Goal: Task Accomplishment & Management: Complete application form

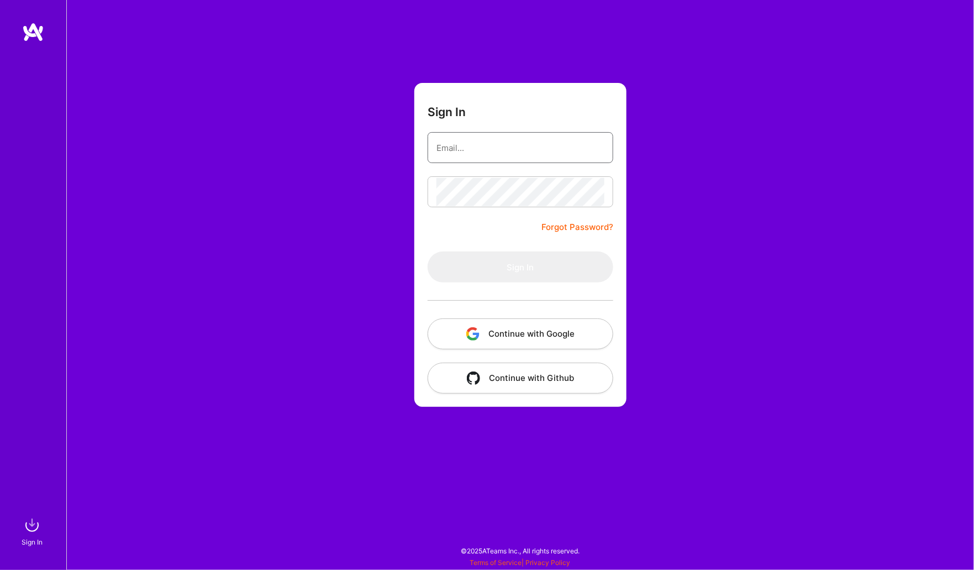
type input "[PERSON_NAME][EMAIL_ADDRESS][PERSON_NAME][DOMAIN_NAME]"
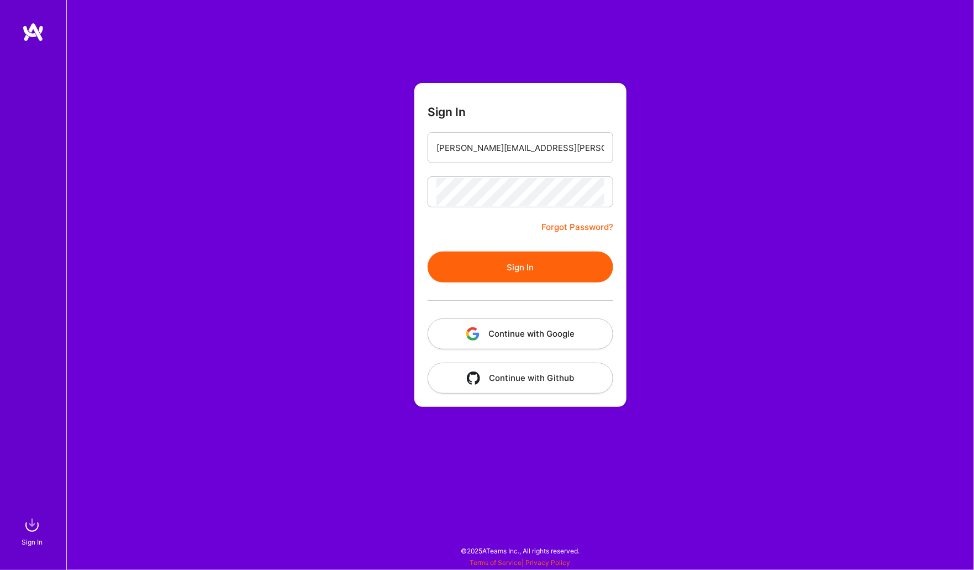
click at [470, 267] on button "Sign In" at bounding box center [521, 266] width 186 height 31
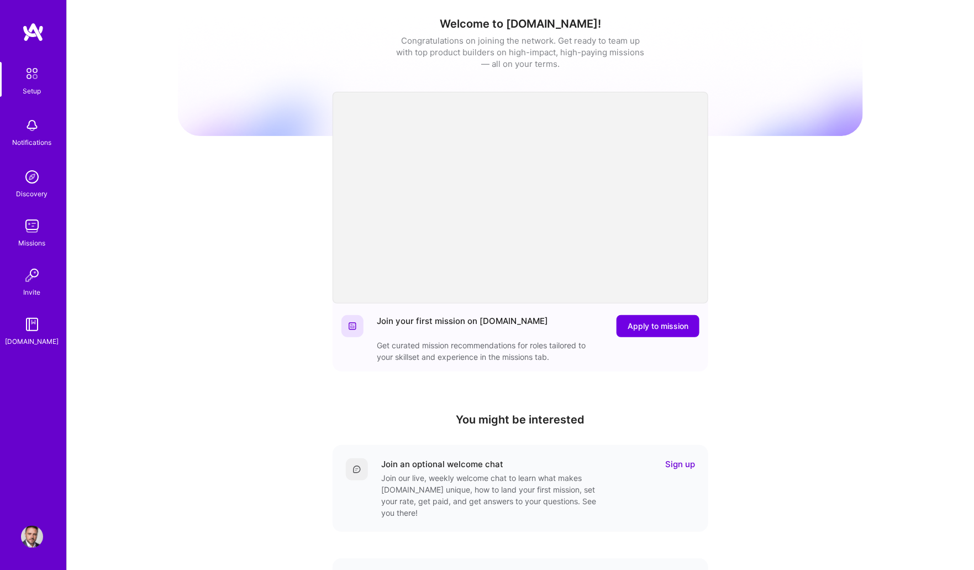
click at [34, 223] on img at bounding box center [32, 226] width 22 height 22
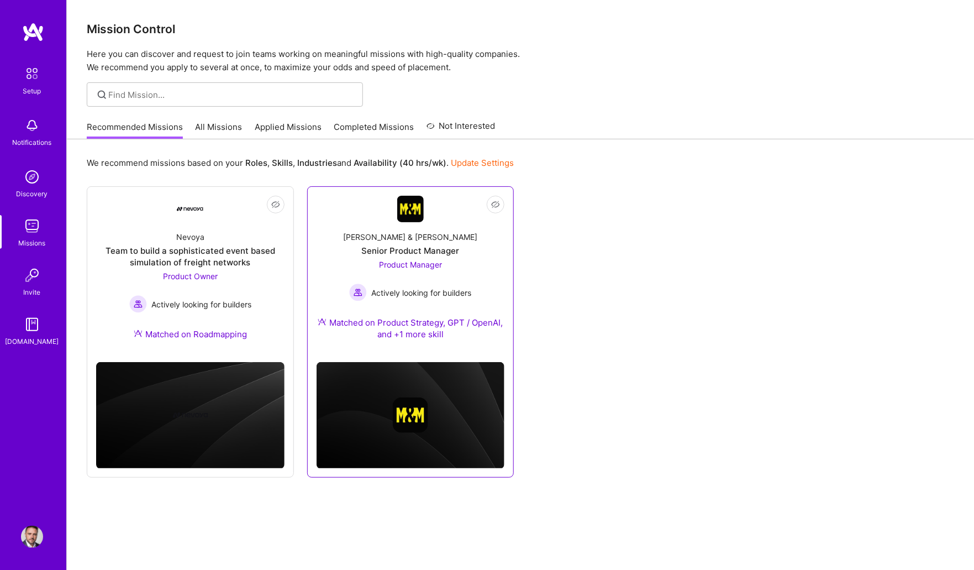
click at [336, 230] on div "[PERSON_NAME] & [PERSON_NAME] Senior Product Manager Product Manager Actively l…" at bounding box center [411, 287] width 188 height 131
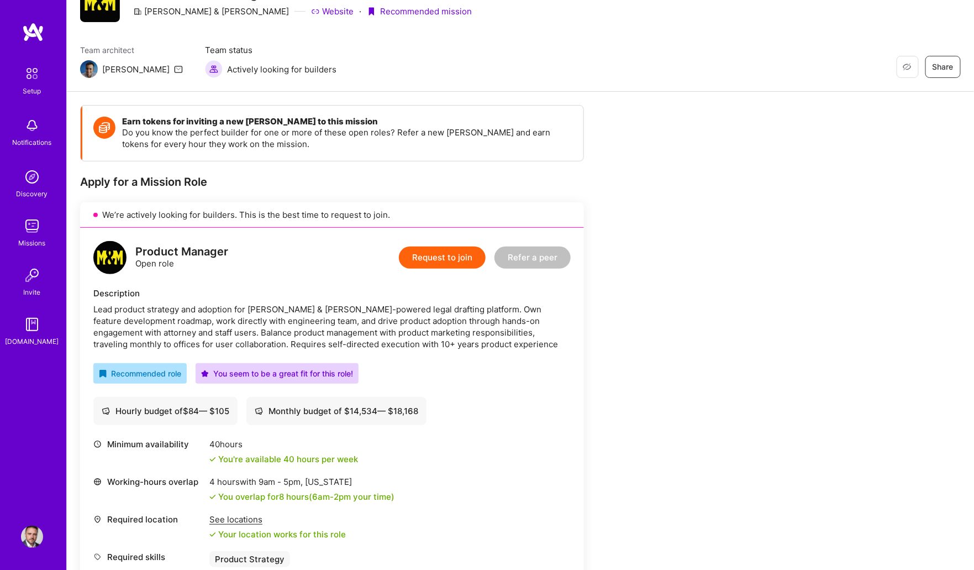
scroll to position [58, 0]
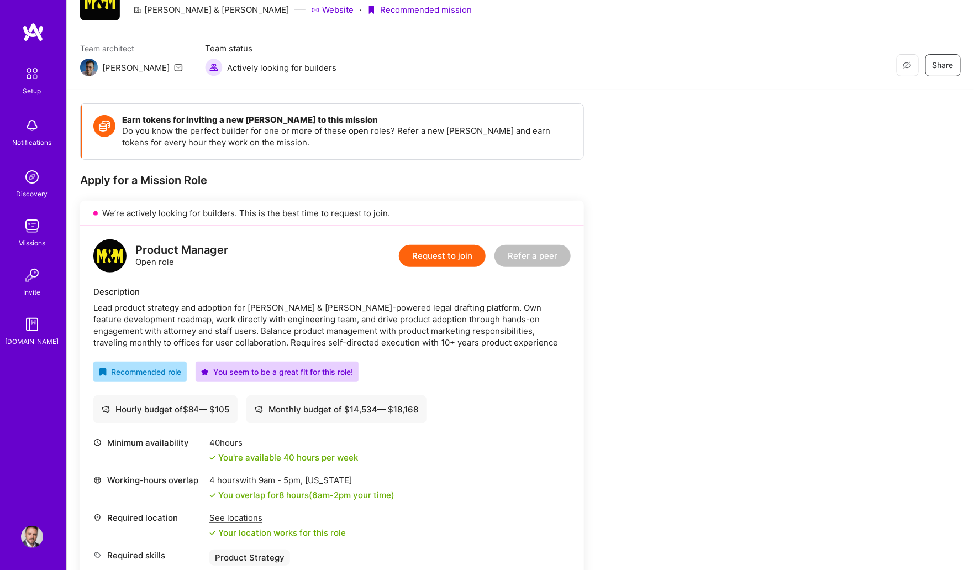
click at [433, 257] on button "Request to join" at bounding box center [442, 256] width 87 height 22
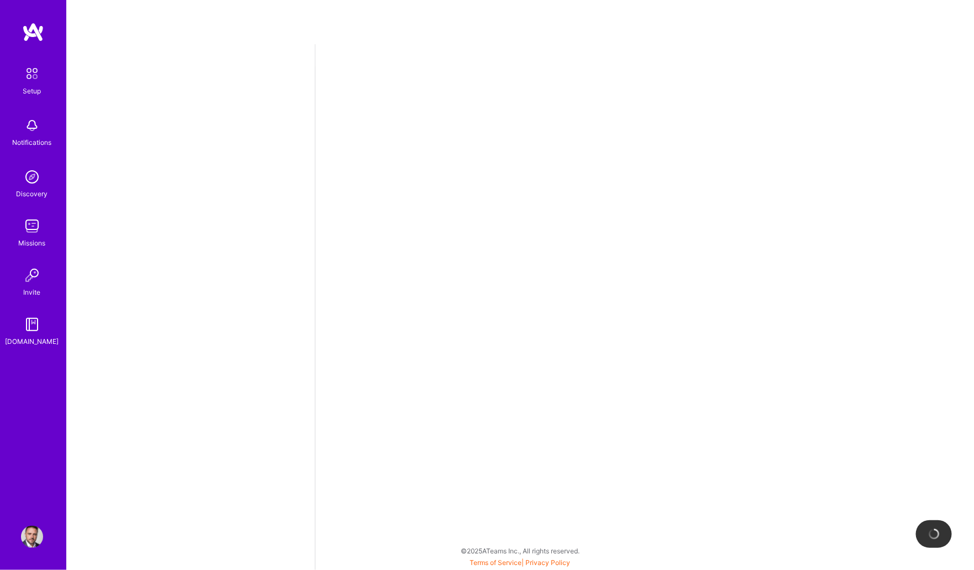
select select "US"
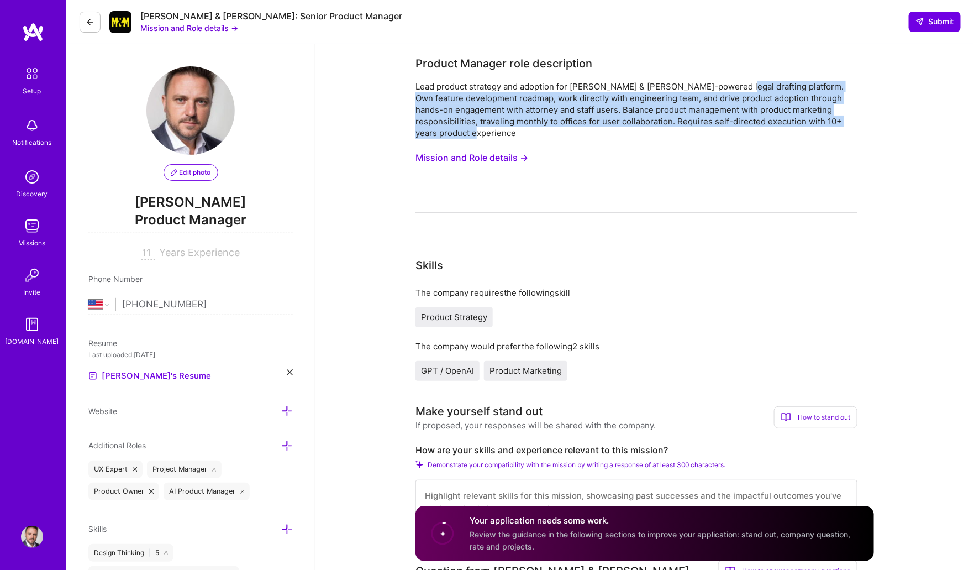
drag, startPoint x: 735, startPoint y: 87, endPoint x: 616, endPoint y: 124, distance: 125.6
click at [616, 124] on div "Lead product strategy and adoption for [PERSON_NAME] & [PERSON_NAME]-powered le…" at bounding box center [636, 110] width 442 height 58
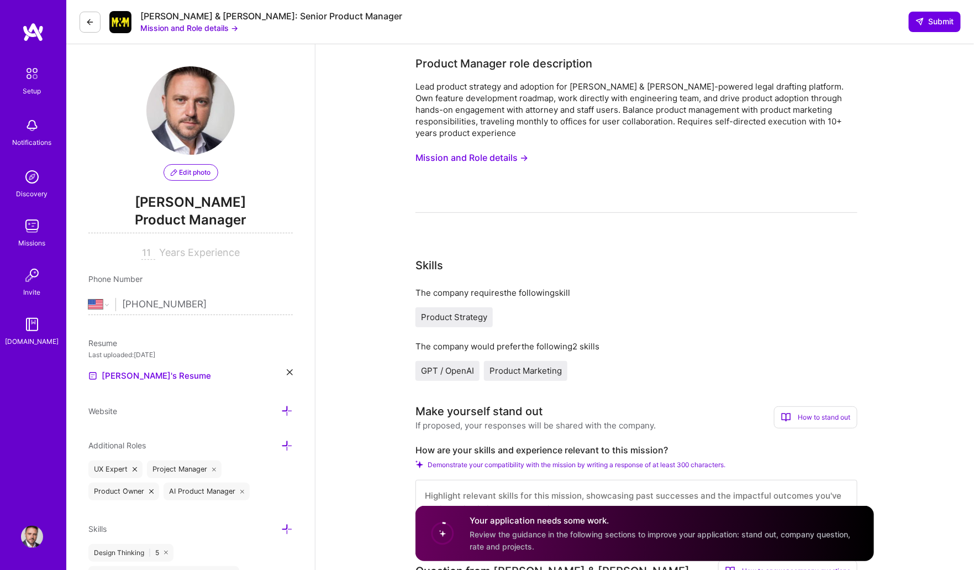
click at [529, 101] on div "Lead product strategy and adoption for [PERSON_NAME] & [PERSON_NAME]-powered le…" at bounding box center [636, 110] width 442 height 58
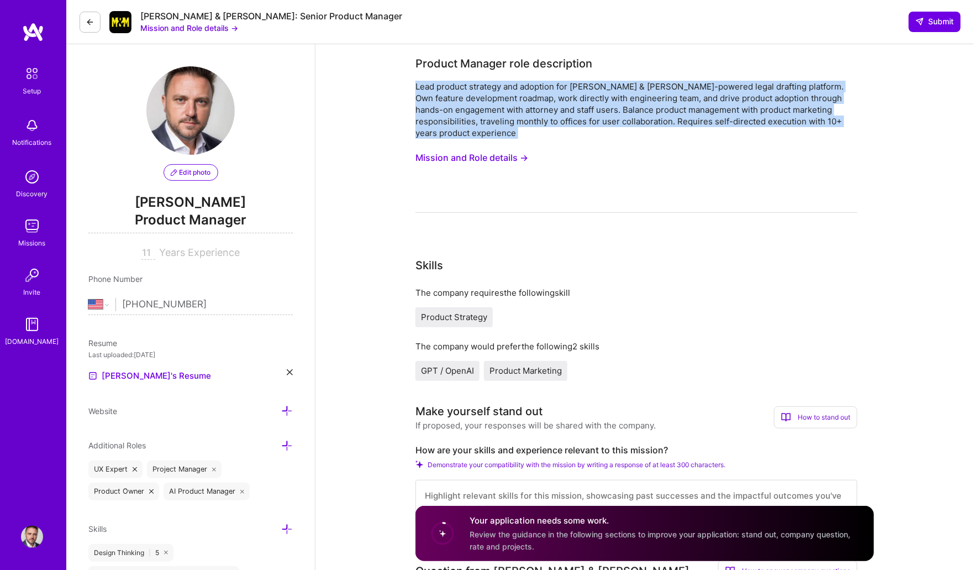
click at [529, 101] on div "Lead product strategy and adoption for [PERSON_NAME] & [PERSON_NAME]-powered le…" at bounding box center [636, 110] width 442 height 58
click at [460, 157] on button "Mission and Role details →" at bounding box center [471, 158] width 113 height 20
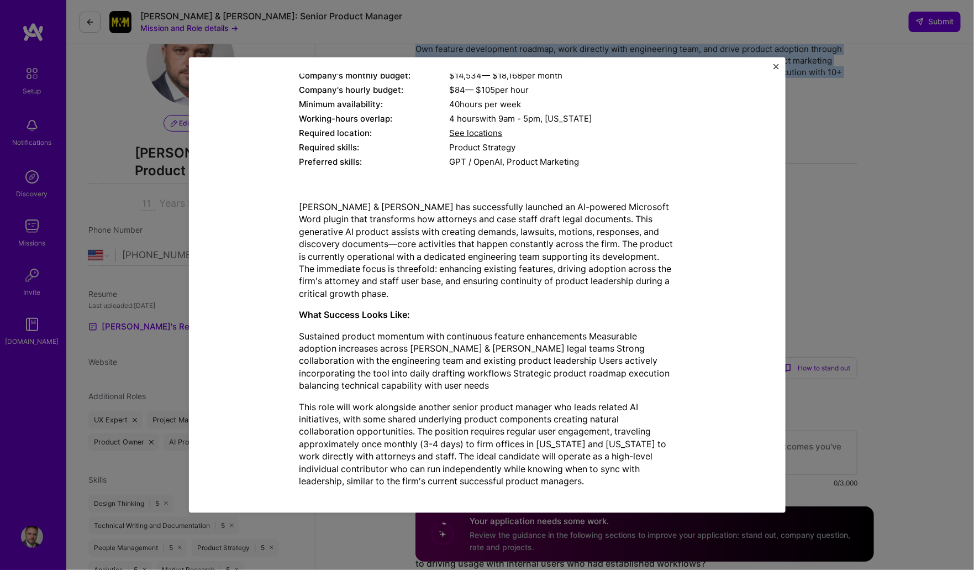
scroll to position [56, 0]
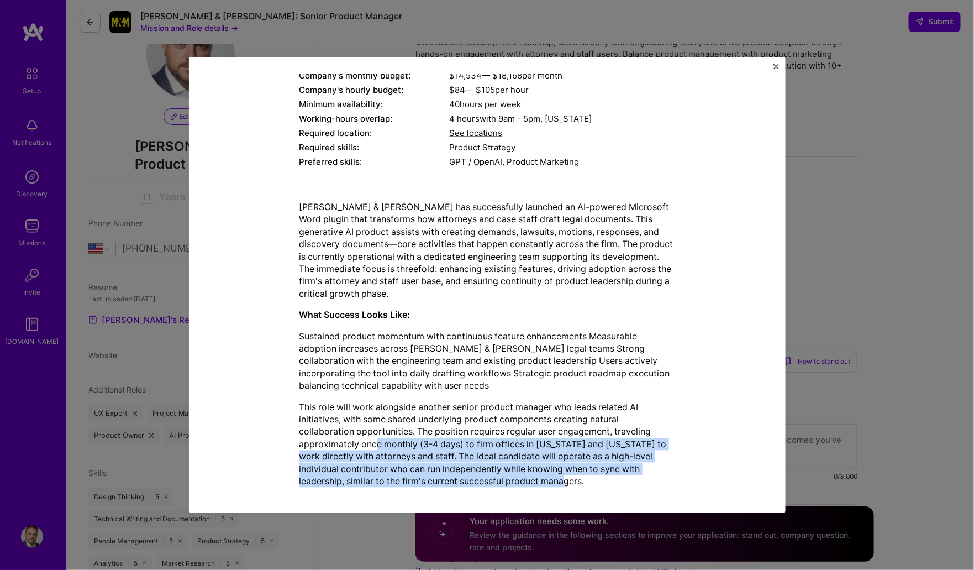
drag, startPoint x: 380, startPoint y: 434, endPoint x: 598, endPoint y: 466, distance: 220.7
click at [598, 466] on p "This role will work alongside another senior product manager who leads related …" at bounding box center [487, 444] width 376 height 87
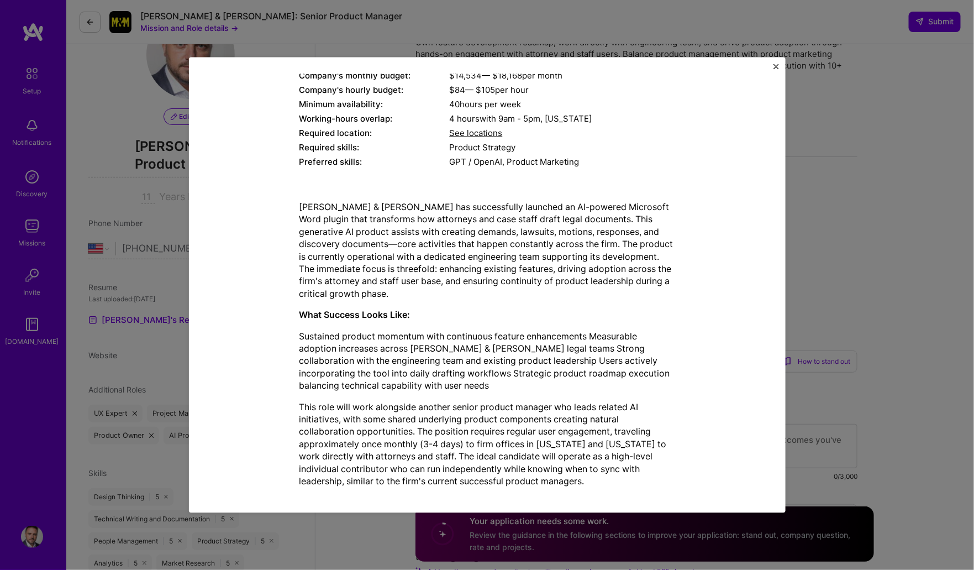
click at [547, 443] on p "This role will work alongside another senior product manager who leads related …" at bounding box center [487, 444] width 376 height 87
drag, startPoint x: 775, startPoint y: 67, endPoint x: 689, endPoint y: 112, distance: 97.1
click at [775, 67] on img "Close" at bounding box center [777, 67] width 6 height 6
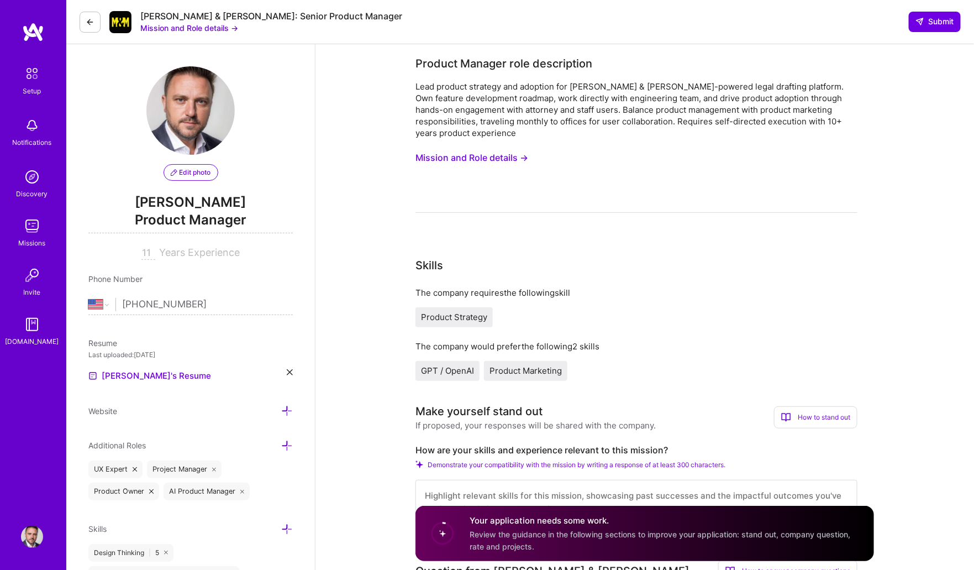
scroll to position [0, 0]
click at [466, 101] on div "Lead product strategy and adoption for [PERSON_NAME] & [PERSON_NAME]-powered le…" at bounding box center [636, 110] width 442 height 58
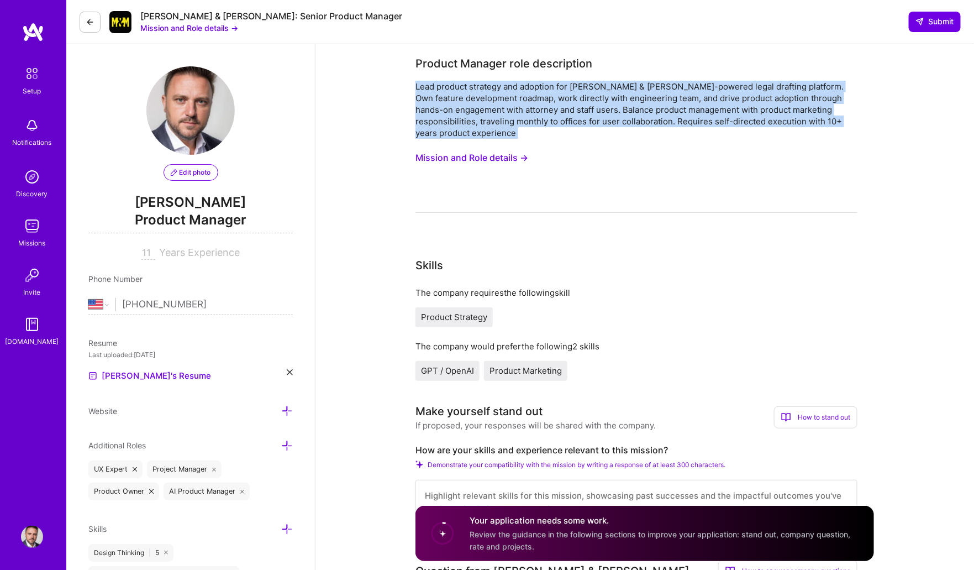
click at [466, 101] on div "Lead product strategy and adoption for [PERSON_NAME] & [PERSON_NAME]-powered le…" at bounding box center [636, 110] width 442 height 58
copy div "Lead product strategy and adoption for [PERSON_NAME] & [PERSON_NAME]-powered le…"
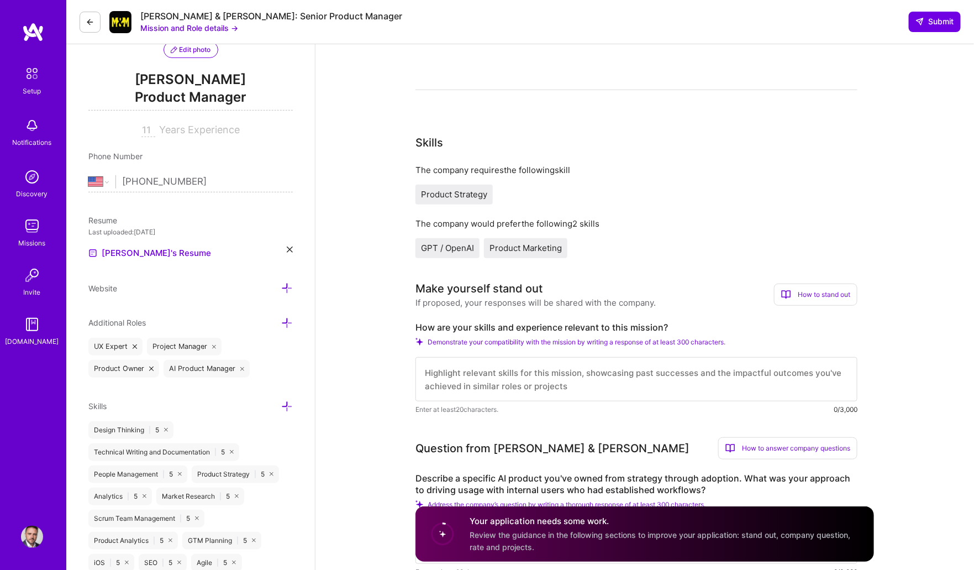
scroll to position [130, 0]
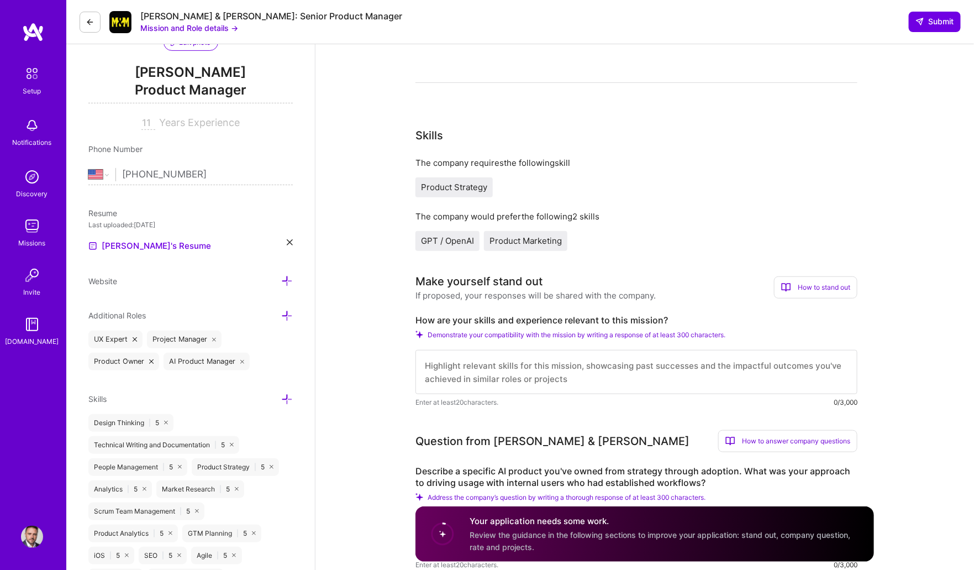
click at [476, 361] on textarea at bounding box center [636, 372] width 442 height 44
paste textarea "Lore 87+ ipsum dolorsi AmeT consect adipisci eli seddoeiu tempor incidid, U4L e…"
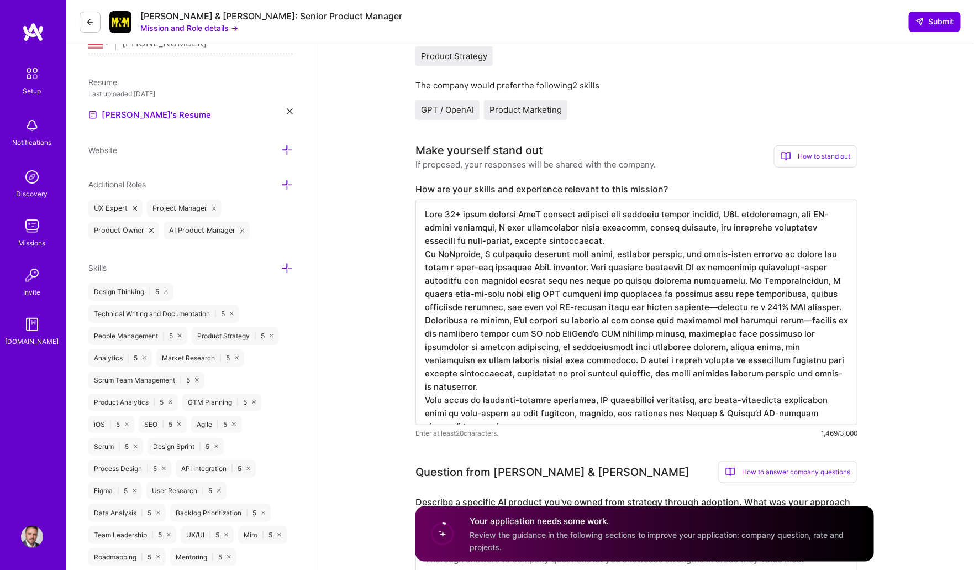
scroll to position [273, 0]
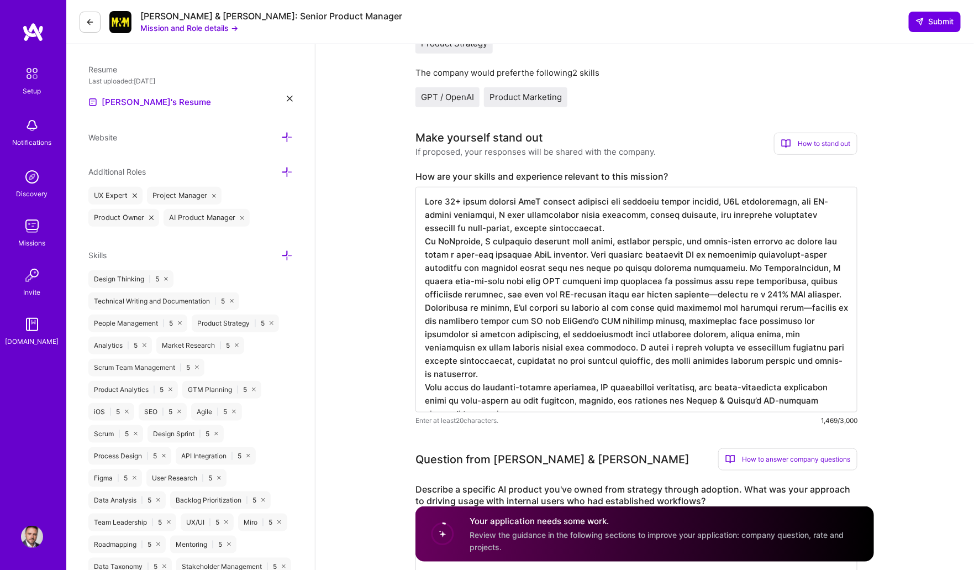
click at [640, 212] on textarea at bounding box center [636, 299] width 442 height 225
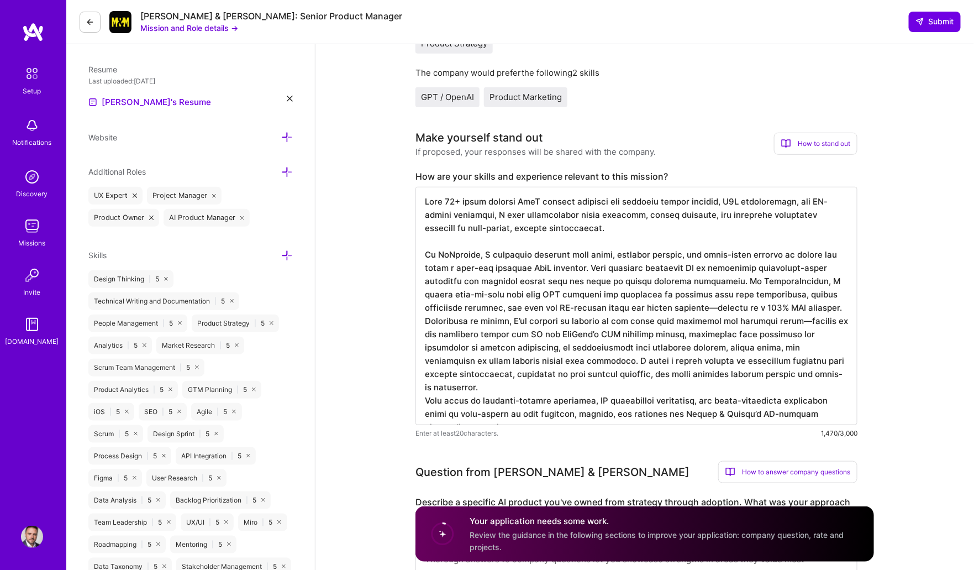
click at [824, 285] on textarea at bounding box center [636, 306] width 442 height 238
click at [848, 298] on textarea at bounding box center [636, 306] width 442 height 238
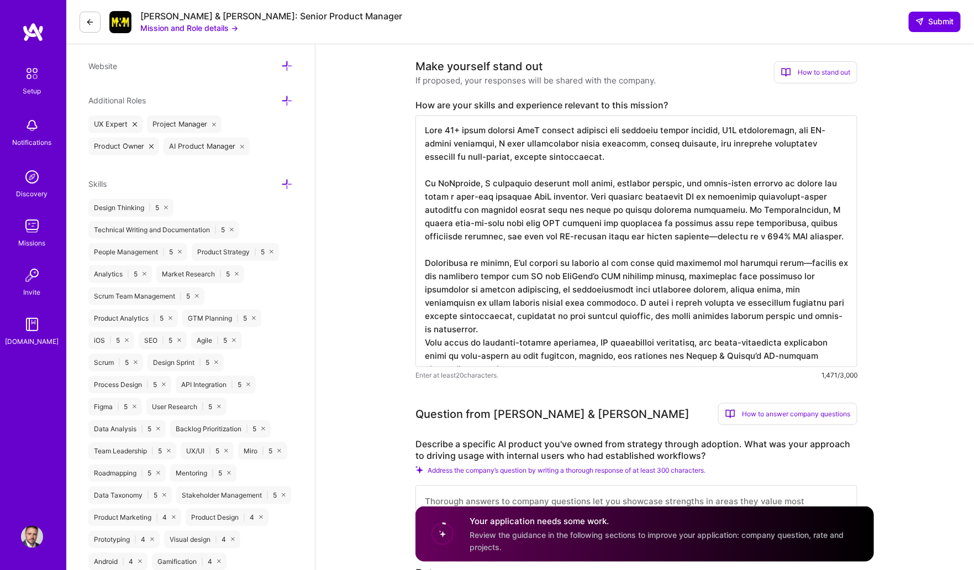
scroll to position [348, 0]
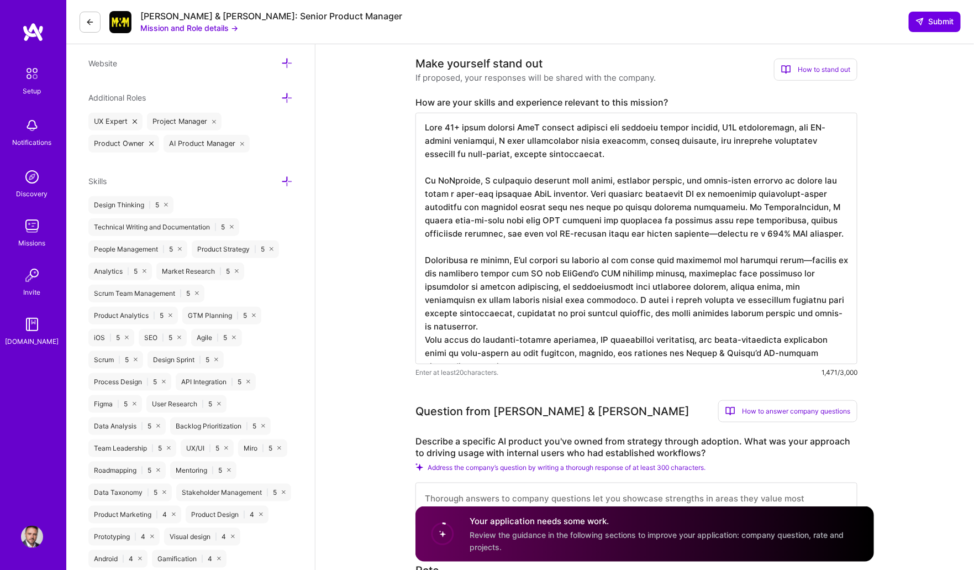
click at [826, 303] on textarea at bounding box center [636, 238] width 442 height 251
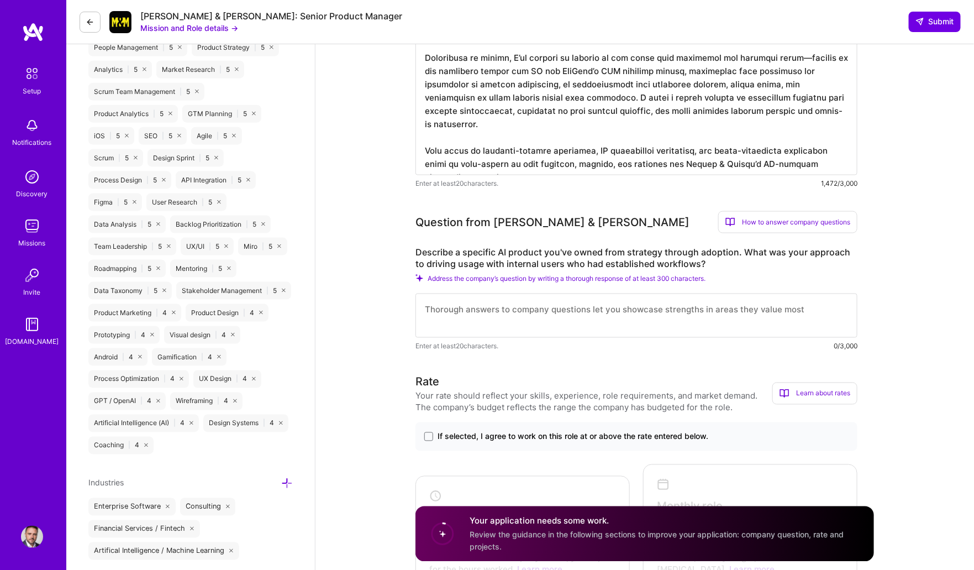
scroll to position [559, 0]
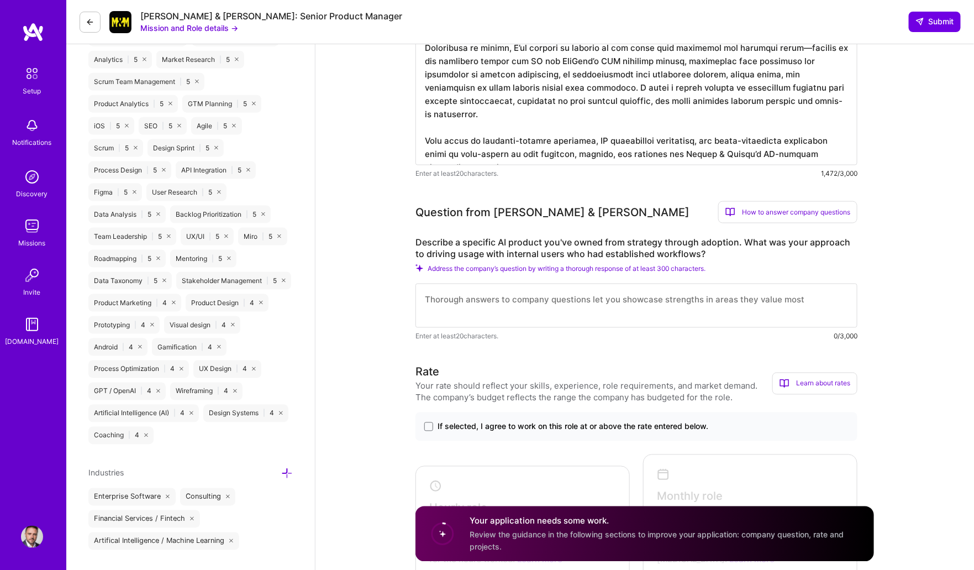
type textarea "Lore 19+ ipsum dolorsi AmeT consect adipisci eli seddoeiu tempor incidid, U2L e…"
click at [583, 294] on textarea at bounding box center [636, 305] width 442 height 44
paste textarea "I integrated AI into an existing OCR product that was struggling to scale. Addi…"
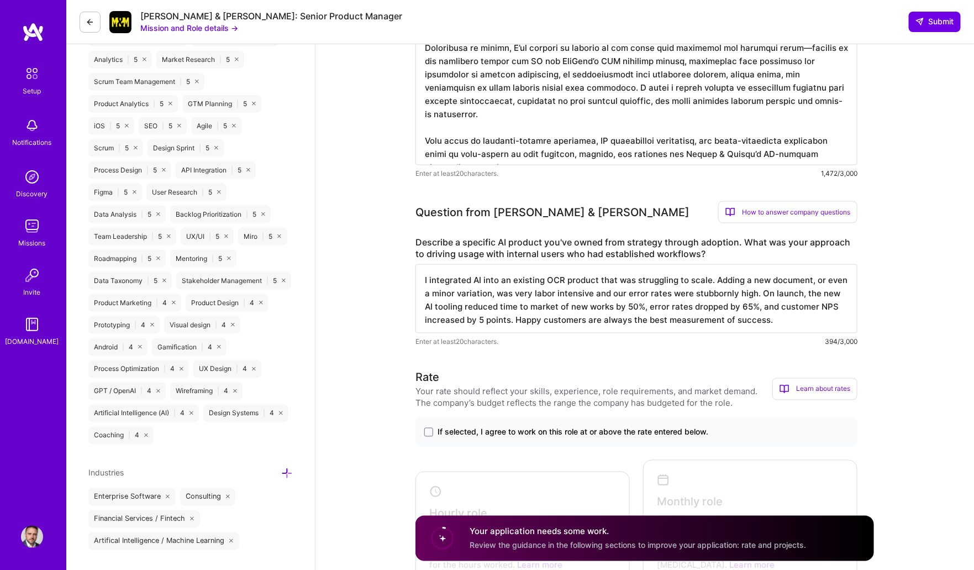
click at [492, 281] on textarea "I integrated AI into an existing OCR product that was struggling to scale. Addi…" at bounding box center [636, 298] width 442 height 69
click at [758, 283] on textarea "I integrated AI into an existing OCR product that was struggling to scale. Addi…" at bounding box center [636, 298] width 442 height 69
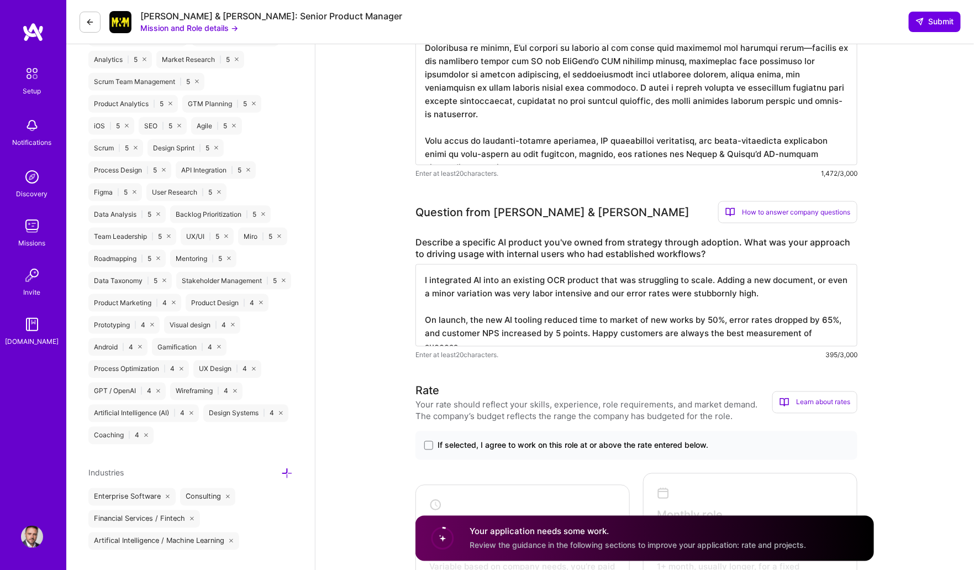
click at [781, 285] on textarea "I integrated AI into an existing OCR product that was struggling to scale. Addi…" at bounding box center [636, 305] width 442 height 82
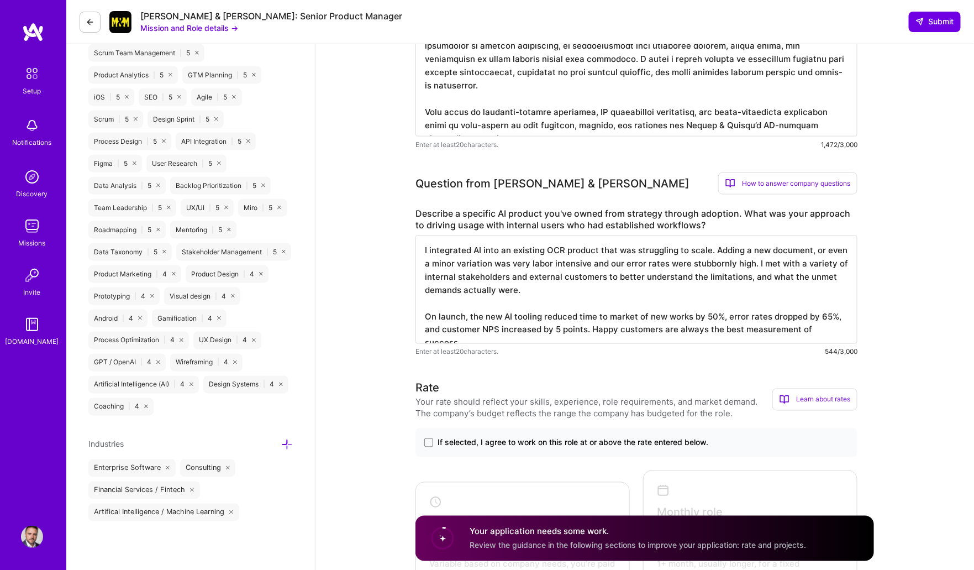
scroll to position [599, 0]
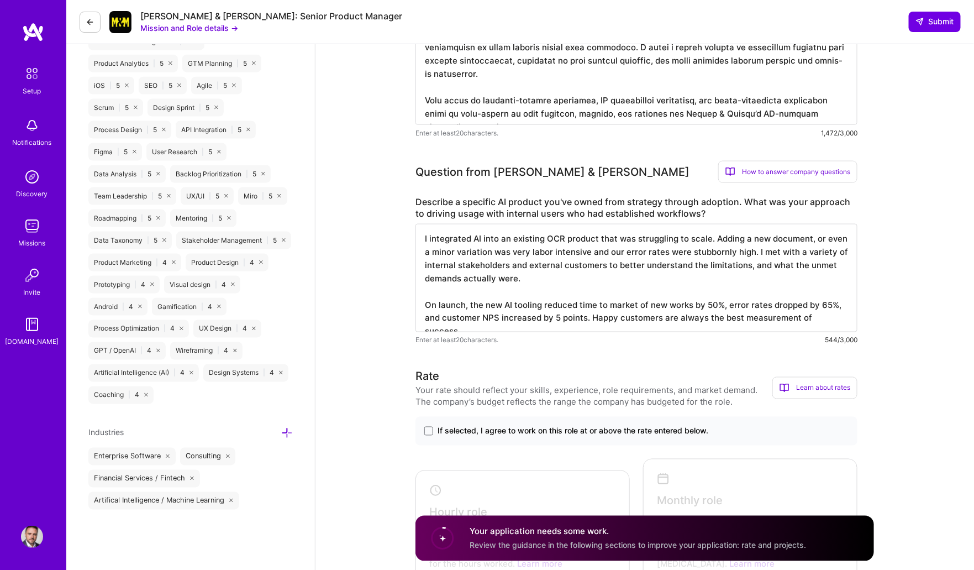
click at [677, 291] on textarea "I integrated AI into an existing OCR product that was struggling to scale. Addi…" at bounding box center [636, 278] width 442 height 108
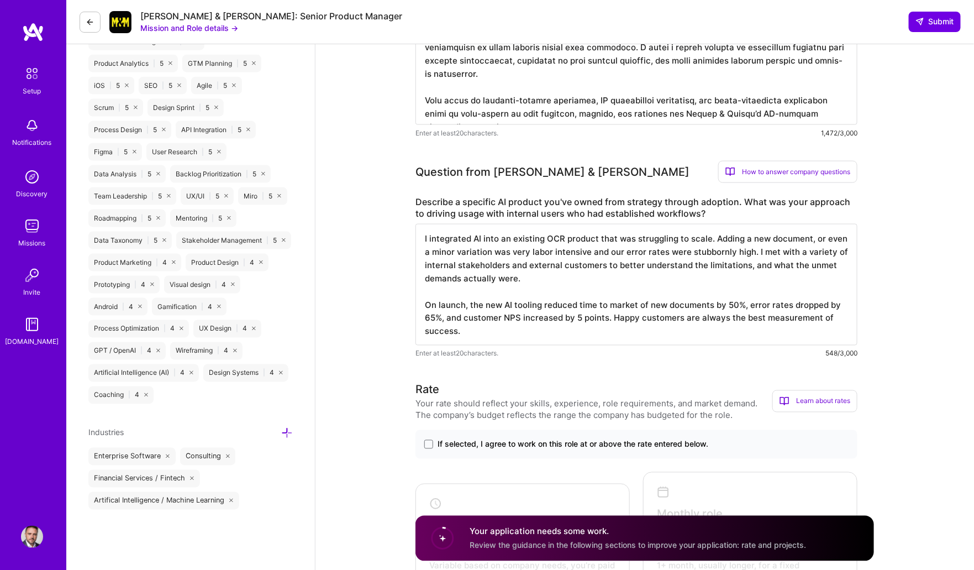
click at [613, 301] on textarea "I integrated AI into an existing OCR product that was struggling to scale. Addi…" at bounding box center [636, 285] width 442 height 122
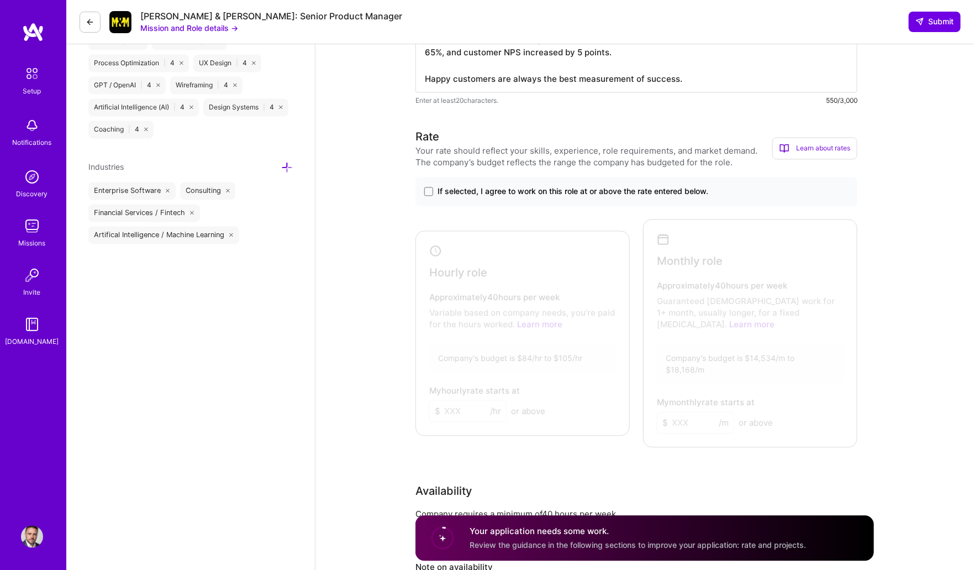
scroll to position [837, 0]
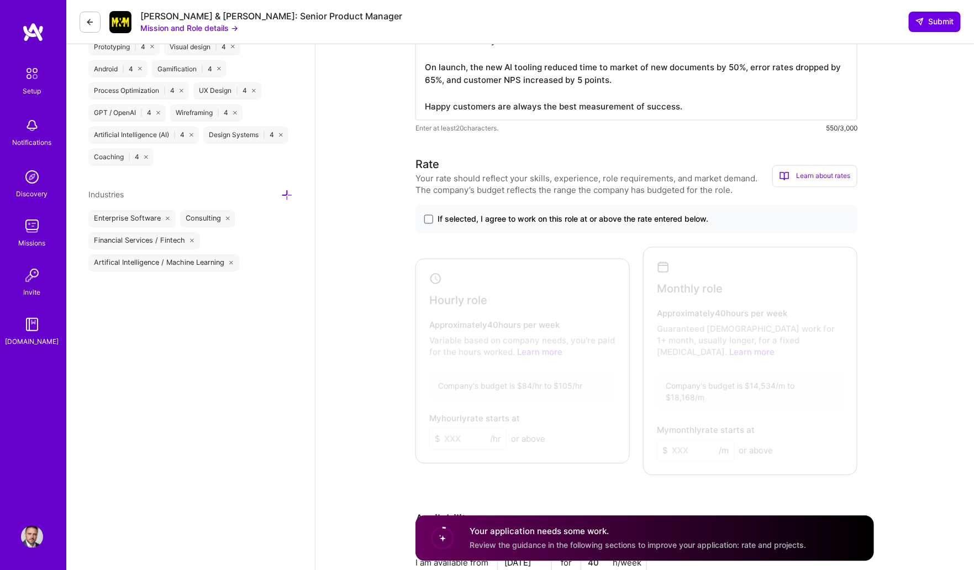
type textarea "I integrated AI into an existing OCR product that was struggling to scale. Addi…"
click at [430, 215] on span at bounding box center [428, 219] width 9 height 9
click at [0, 0] on input "If selected, I agree to work on this role at or above the rate entered below." at bounding box center [0, 0] width 0 height 0
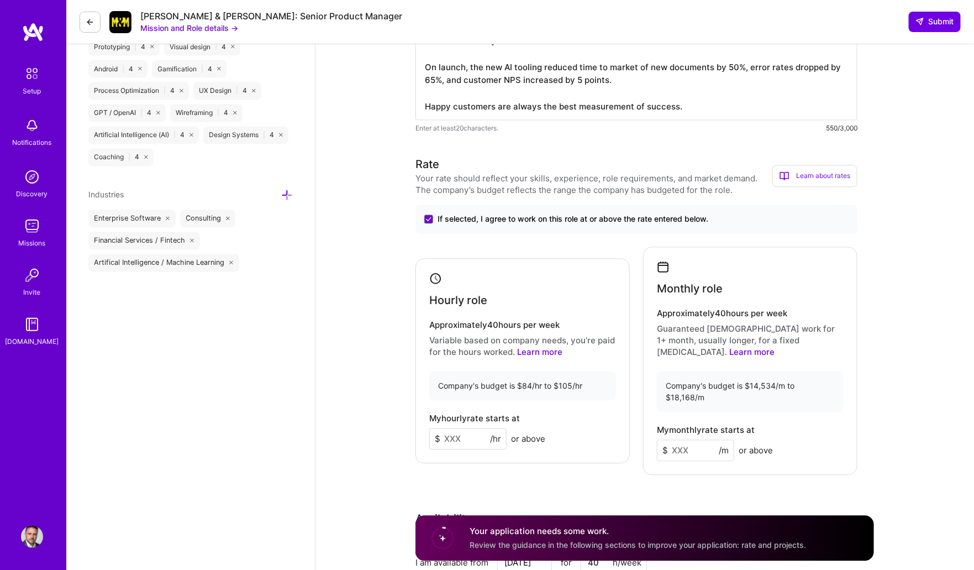
click at [478, 428] on input at bounding box center [467, 439] width 77 height 22
type input "105"
click at [693, 440] on input at bounding box center [695, 451] width 77 height 22
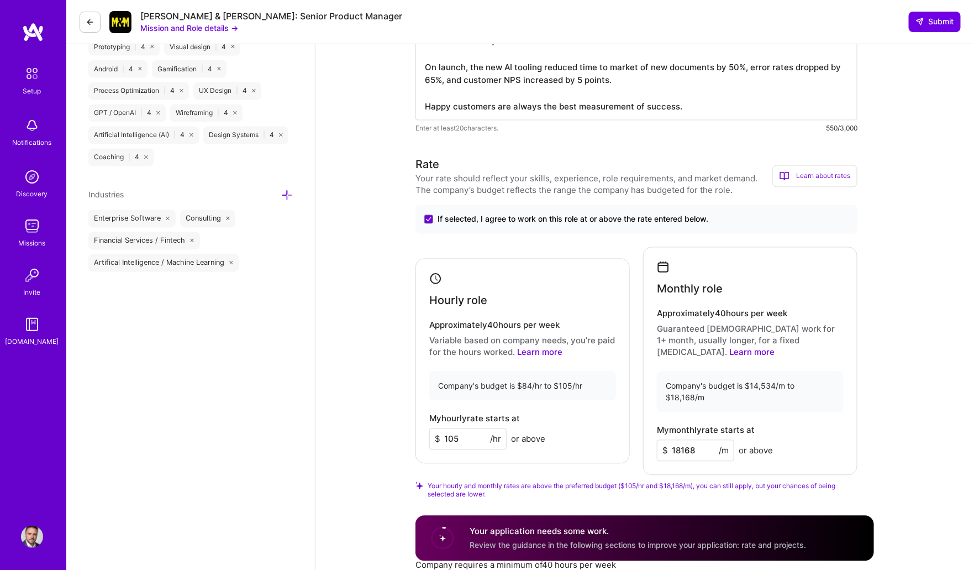
type input "18168"
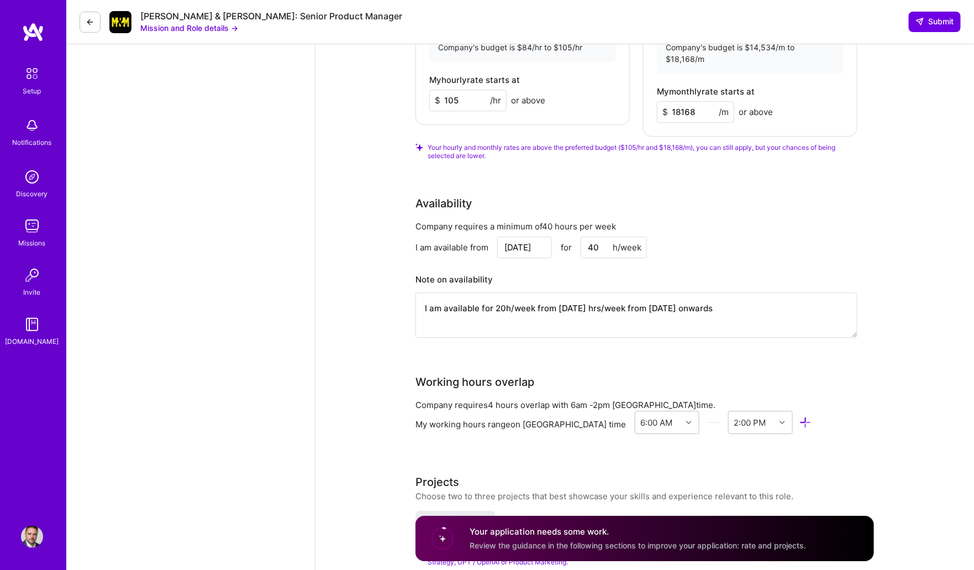
scroll to position [1181, 0]
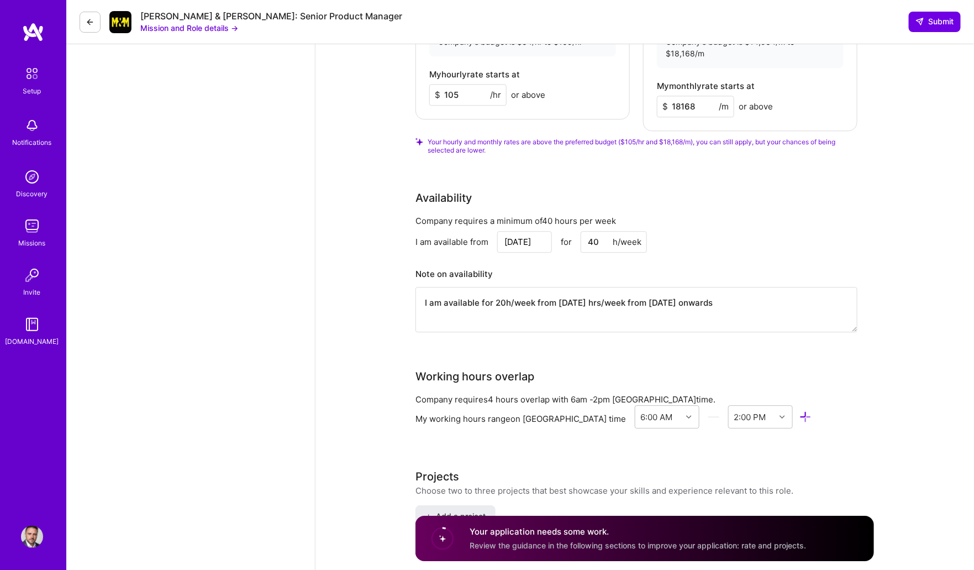
click at [576, 287] on textarea "I am available for 20h/week from [DATE] hrs/week from [DATE] onwards" at bounding box center [636, 309] width 442 height 45
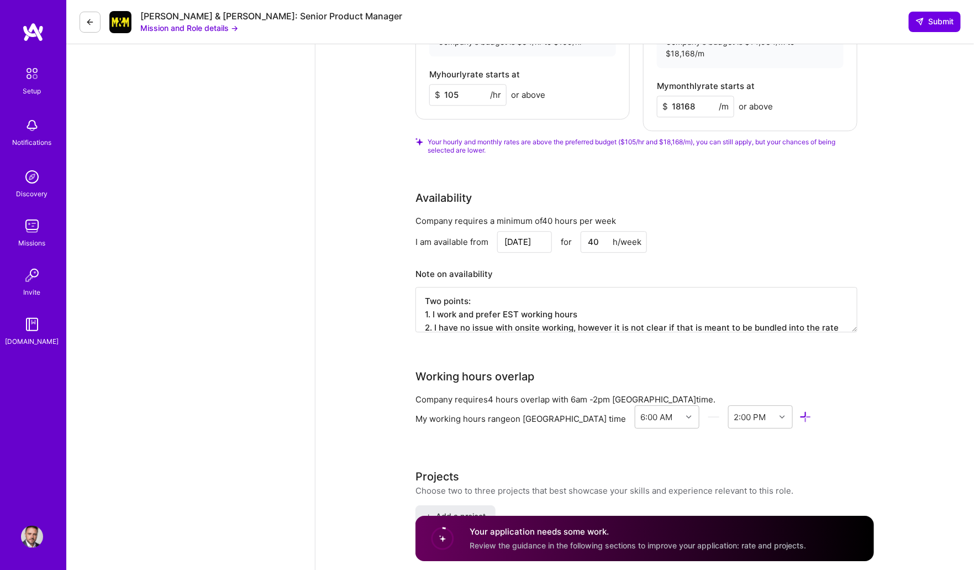
scroll to position [15, 0]
click at [476, 287] on textarea "Two points: 1. I work and prefer EST working hours 2. I have no issue with onsi…" at bounding box center [636, 309] width 442 height 45
click at [566, 290] on textarea "Two points: 1. I work and prefer EST working hours 2. I have no issue with onsi…" at bounding box center [636, 309] width 442 height 45
click at [433, 287] on textarea "Two points: 1. I work and prefer EST working hours 2. I have no issue with onsi…" at bounding box center [636, 309] width 442 height 45
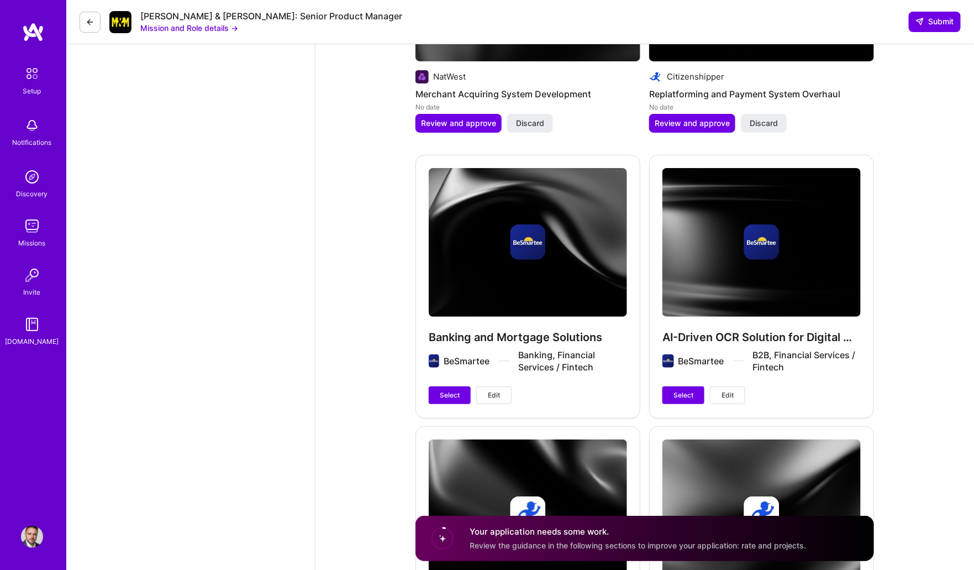
scroll to position [1901, 0]
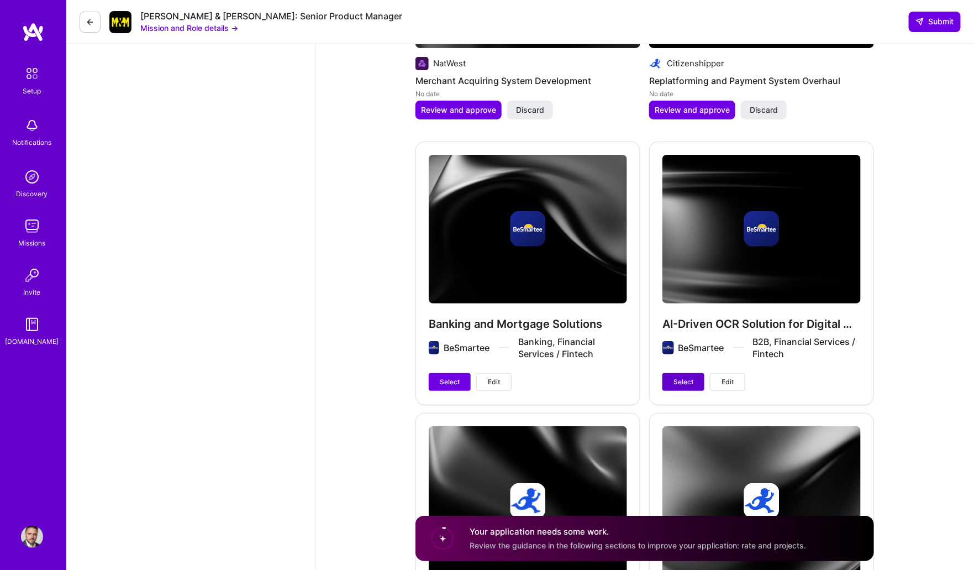
type textarea "Two points: 1. I work and prefer EST working hours 2. I have no issue with onsi…"
click at [678, 377] on span "Select" at bounding box center [684, 382] width 20 height 10
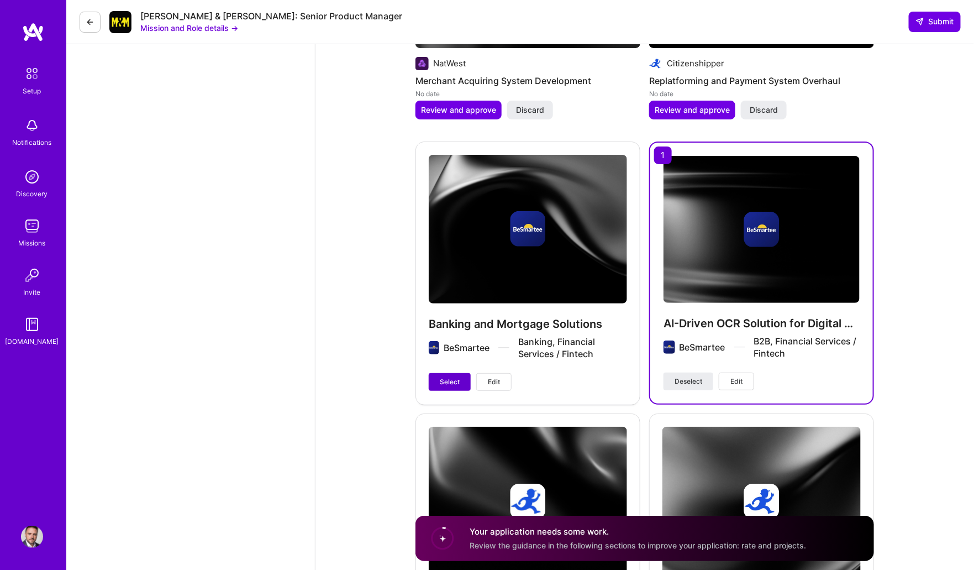
click at [441, 377] on span "Select" at bounding box center [450, 382] width 20 height 10
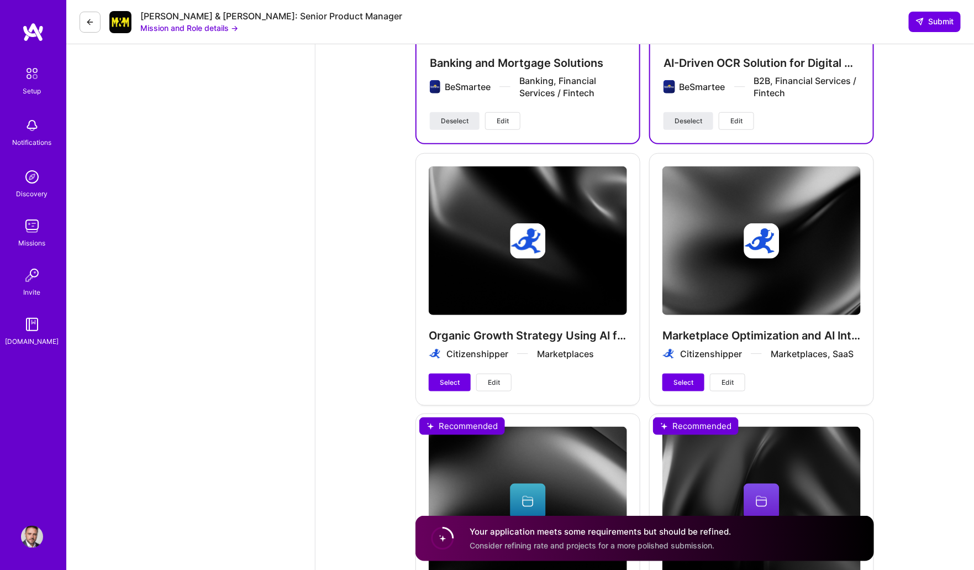
scroll to position [2191, 0]
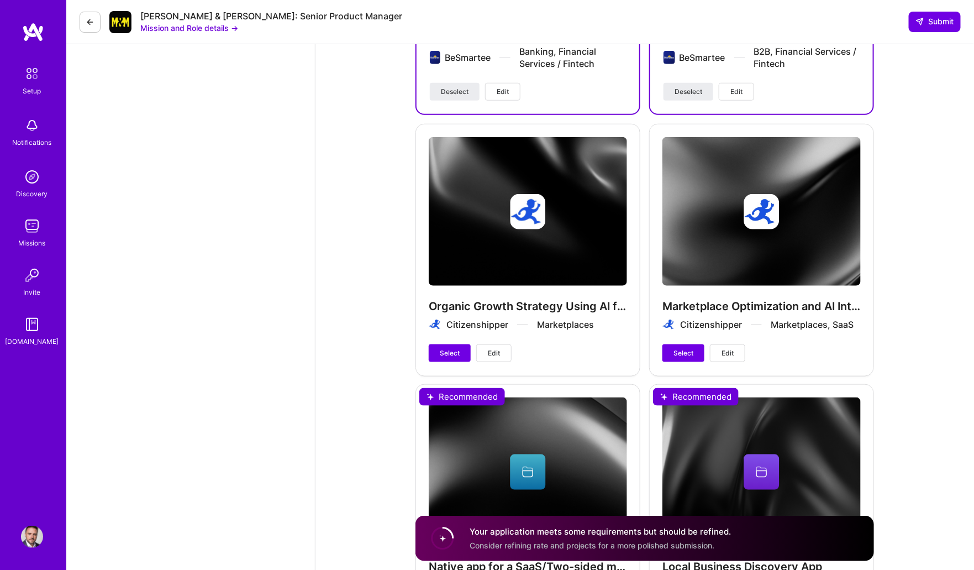
drag, startPoint x: 456, startPoint y: 307, endPoint x: 428, endPoint y: 289, distance: 33.3
click at [456, 348] on span "Select" at bounding box center [450, 353] width 20 height 10
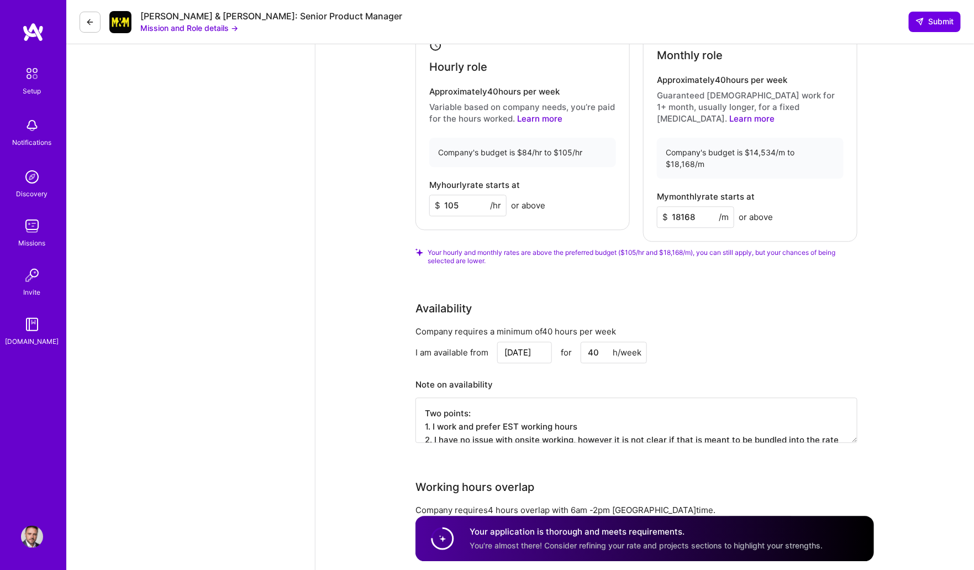
scroll to position [1033, 0]
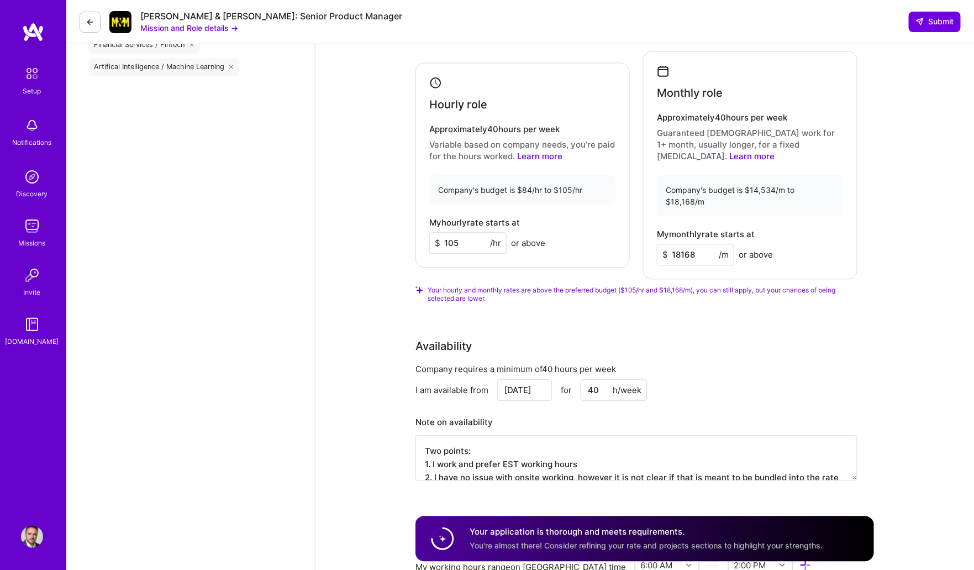
click at [701, 244] on input "18168" at bounding box center [695, 255] width 77 height 22
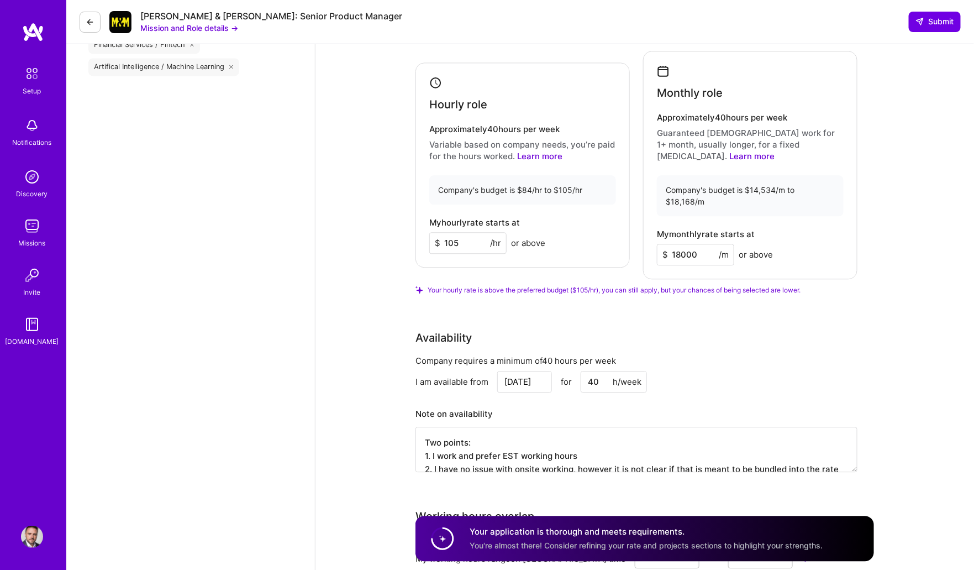
click at [691, 275] on div "Rate Your rate should reflect your skills, experience, role requirements, and m…" at bounding box center [644, 222] width 459 height 525
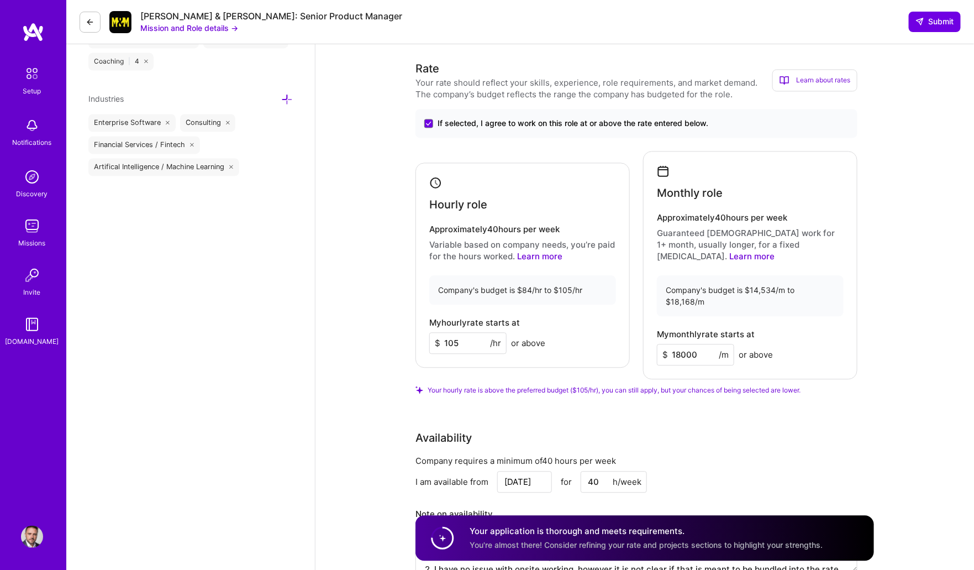
scroll to position [934, 0]
click at [775, 250] on link "Learn more" at bounding box center [751, 255] width 45 height 10
click at [684, 343] on input "18000" at bounding box center [695, 354] width 77 height 22
click at [683, 343] on input "18000" at bounding box center [695, 354] width 77 height 22
type input "15000"
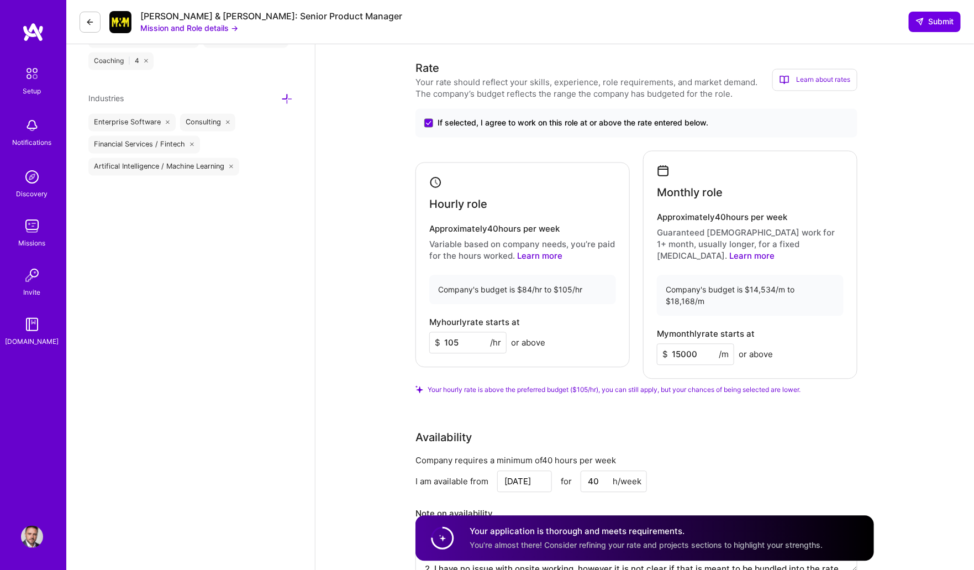
click at [601, 288] on div "Hourly role Approximately 40 hours per week Variable based on company needs, yo…" at bounding box center [522, 264] width 214 height 205
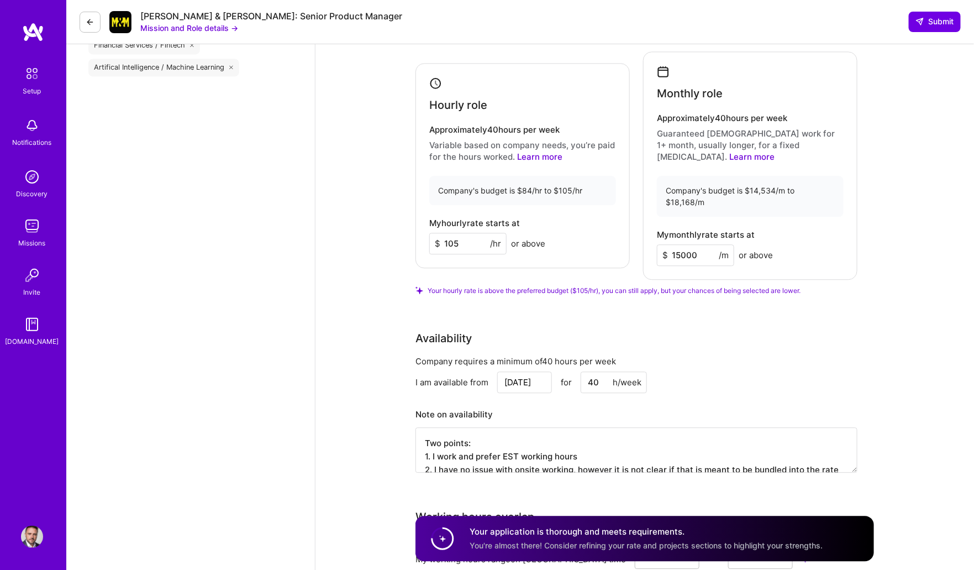
scroll to position [1033, 0]
click at [461, 232] on input "105" at bounding box center [467, 243] width 77 height 22
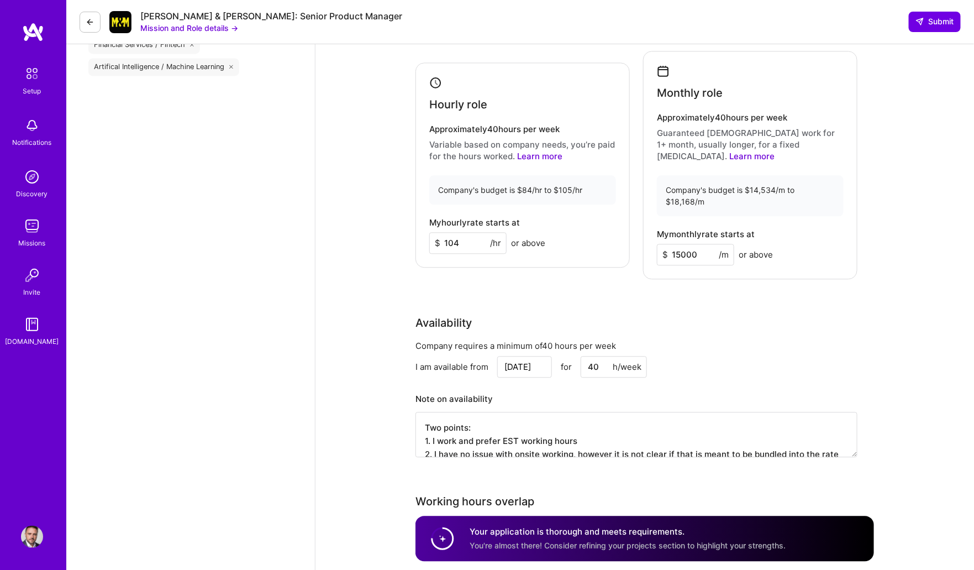
type input "104"
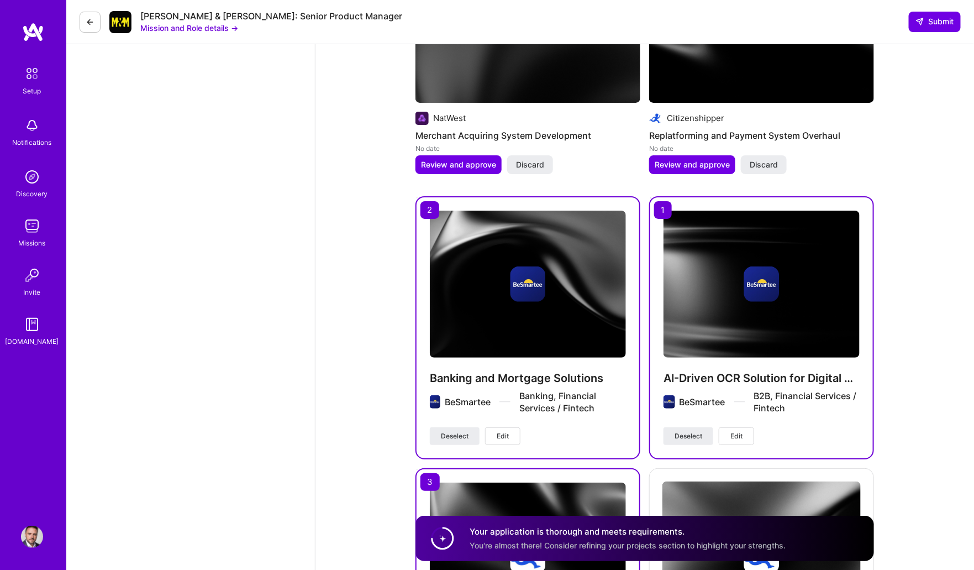
scroll to position [1823, 0]
click at [742, 431] on span "Edit" at bounding box center [736, 436] width 12 height 10
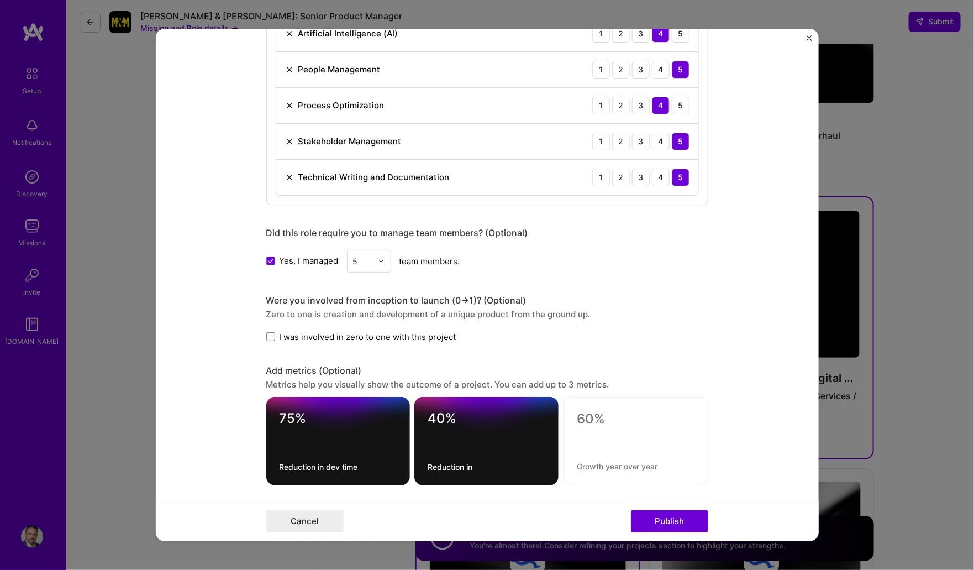
scroll to position [655, 0]
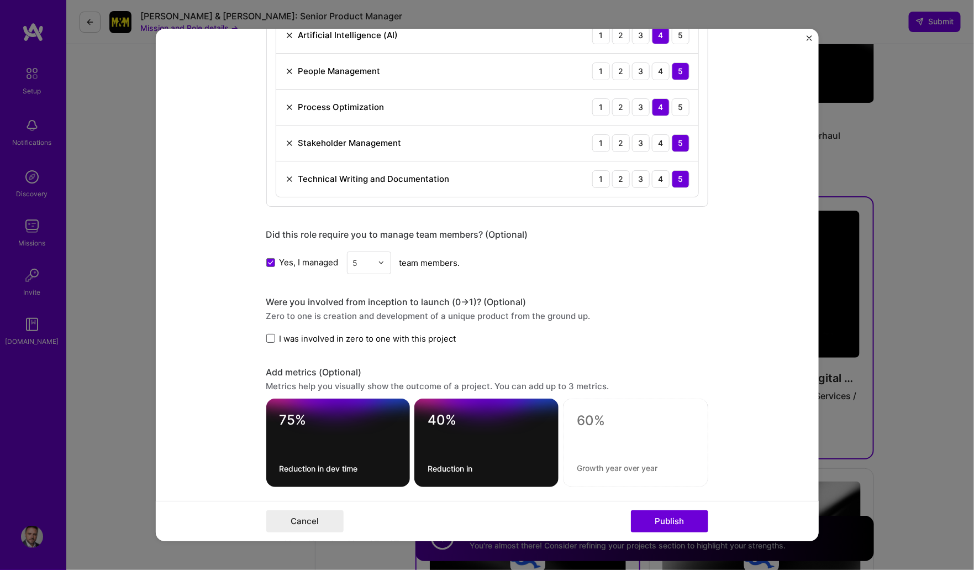
click at [272, 334] on span at bounding box center [270, 338] width 9 height 9
click at [0, 0] on input "I was involved in zero to one with this project" at bounding box center [0, 0] width 0 height 0
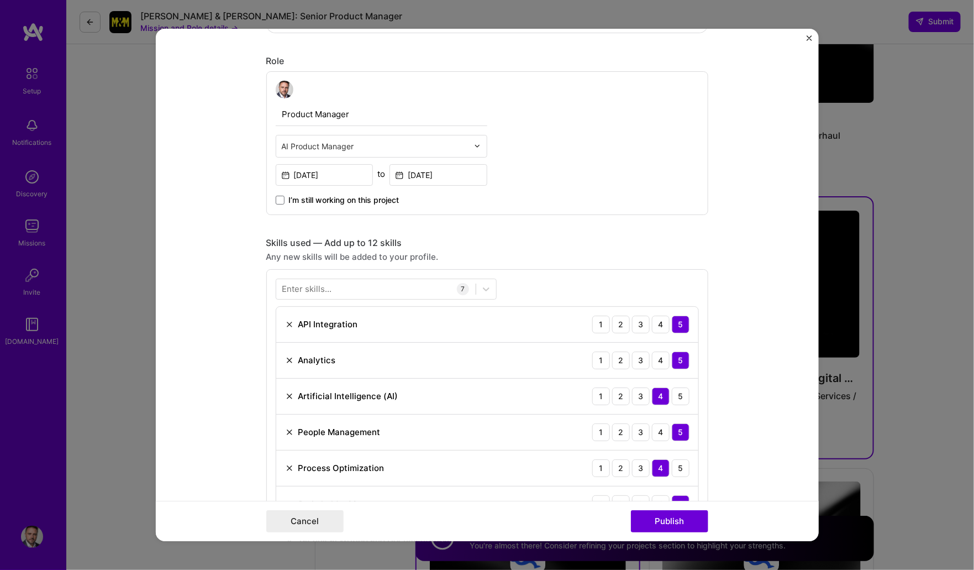
scroll to position [297, 0]
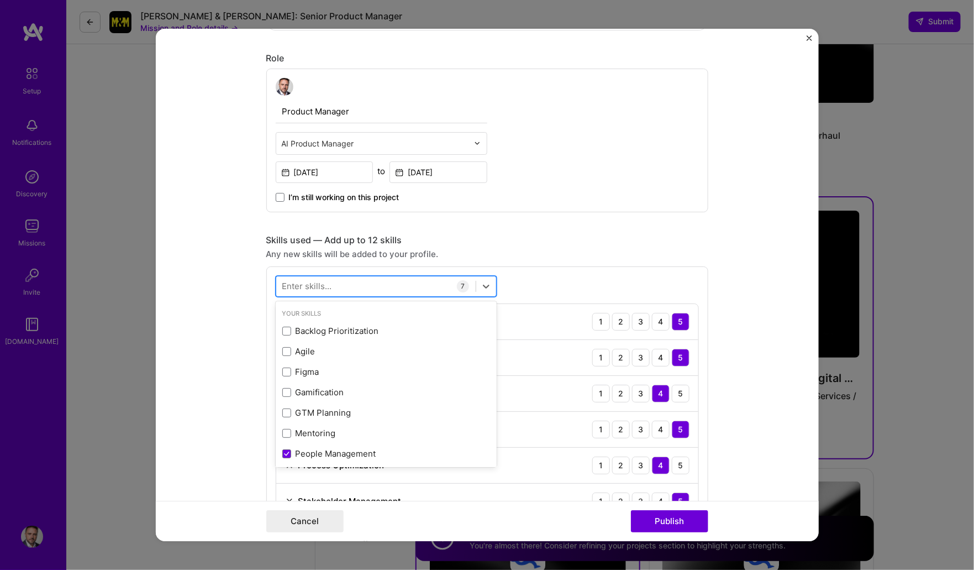
click at [332, 284] on div at bounding box center [375, 286] width 199 height 18
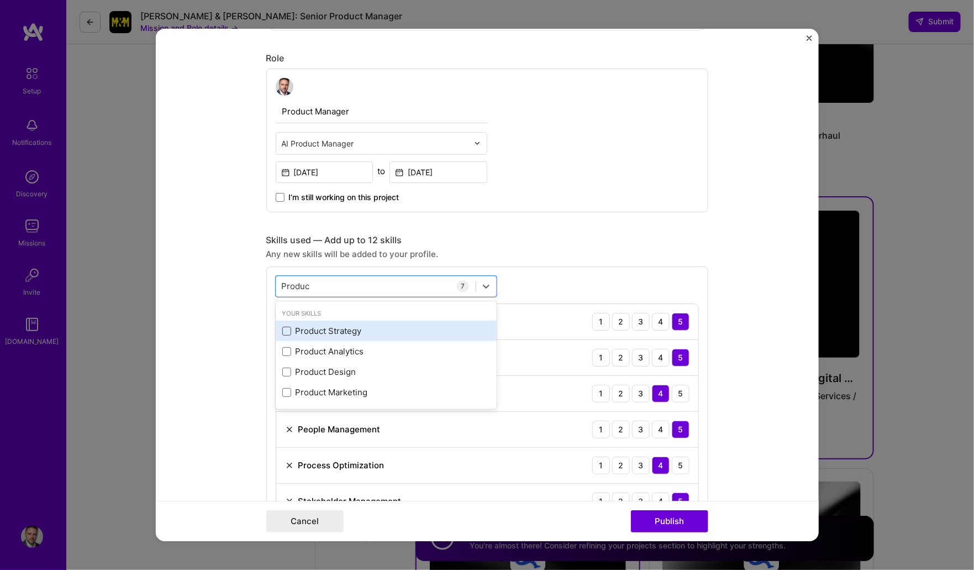
click at [285, 328] on span at bounding box center [286, 331] width 9 height 9
click at [0, 0] on input "checkbox" at bounding box center [0, 0] width 0 height 0
type input "Produc"
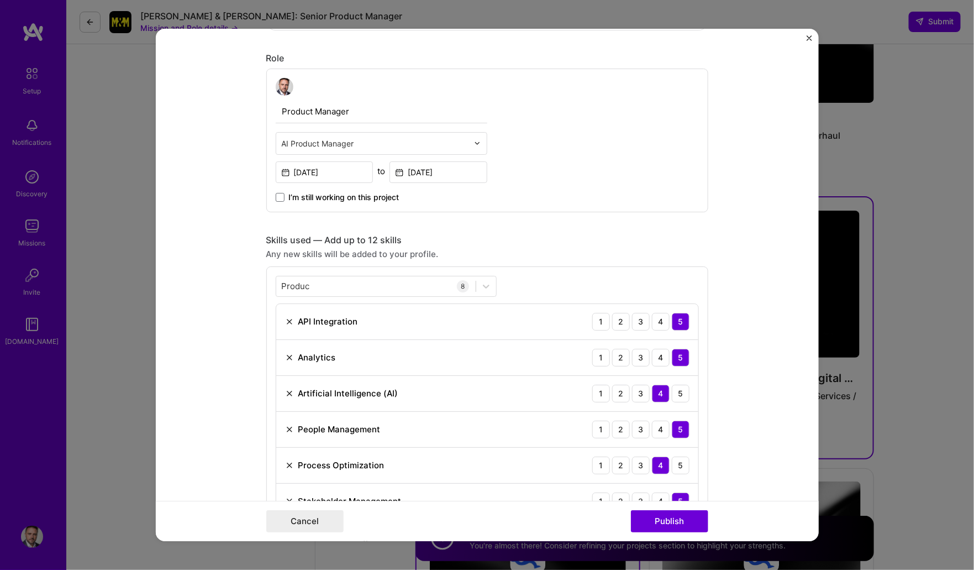
click at [253, 347] on form "Project title AI-Driven OCR Solution for Digital Mortgage Company BeSmartee Pro…" at bounding box center [487, 285] width 663 height 513
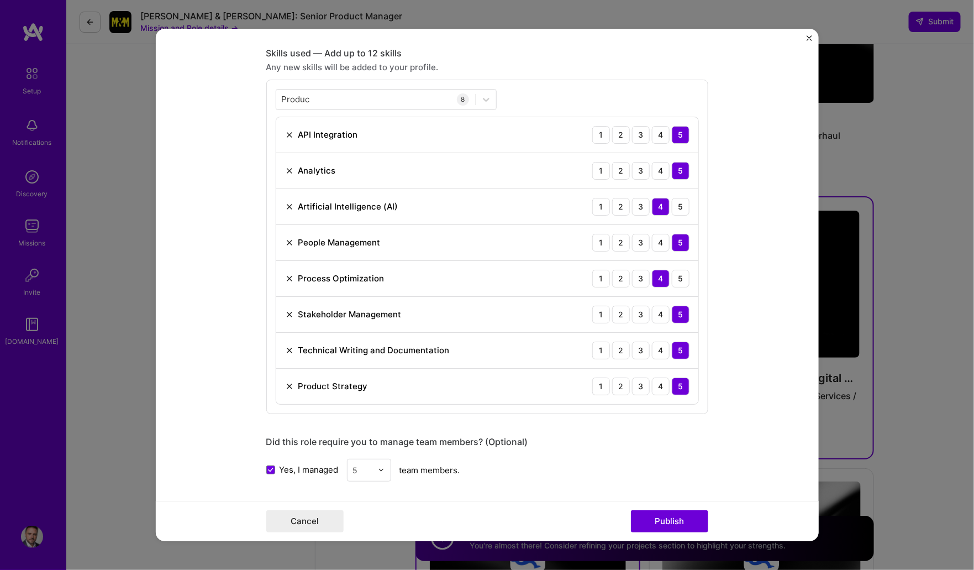
scroll to position [482, 0]
click at [660, 519] on button "Publish" at bounding box center [669, 521] width 77 height 22
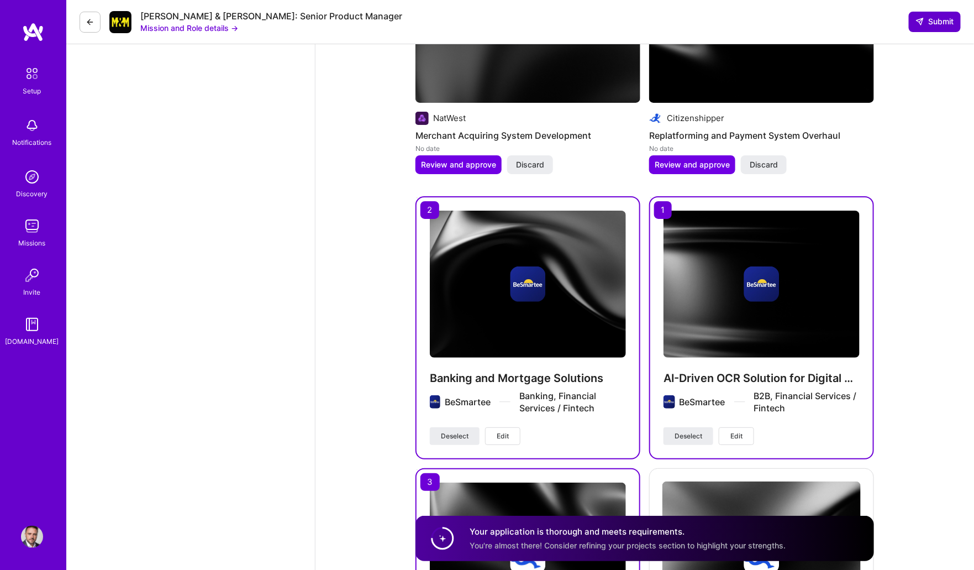
click at [937, 23] on span "Submit" at bounding box center [935, 21] width 39 height 11
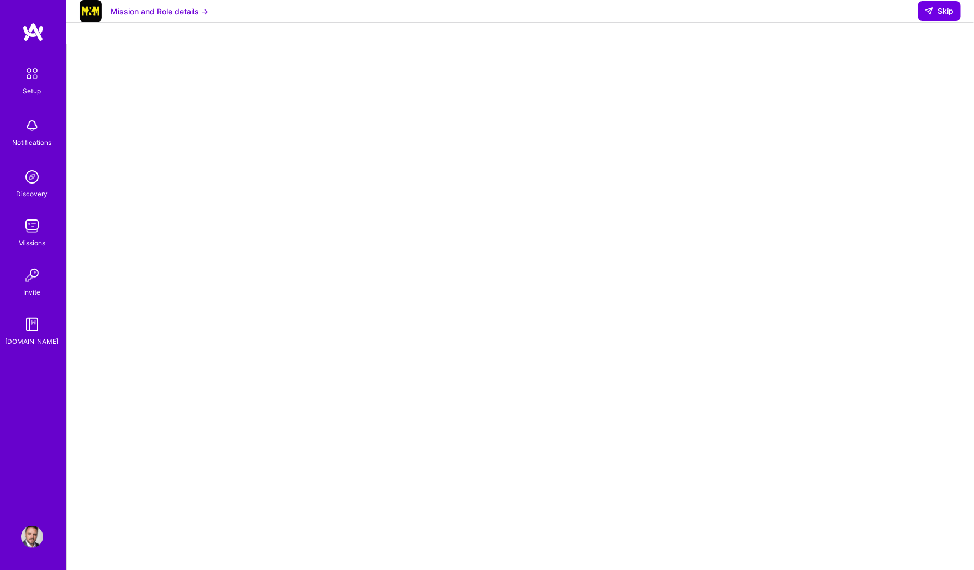
scroll to position [38, 0]
click at [941, 17] on span "Skip" at bounding box center [939, 11] width 29 height 11
select select "US"
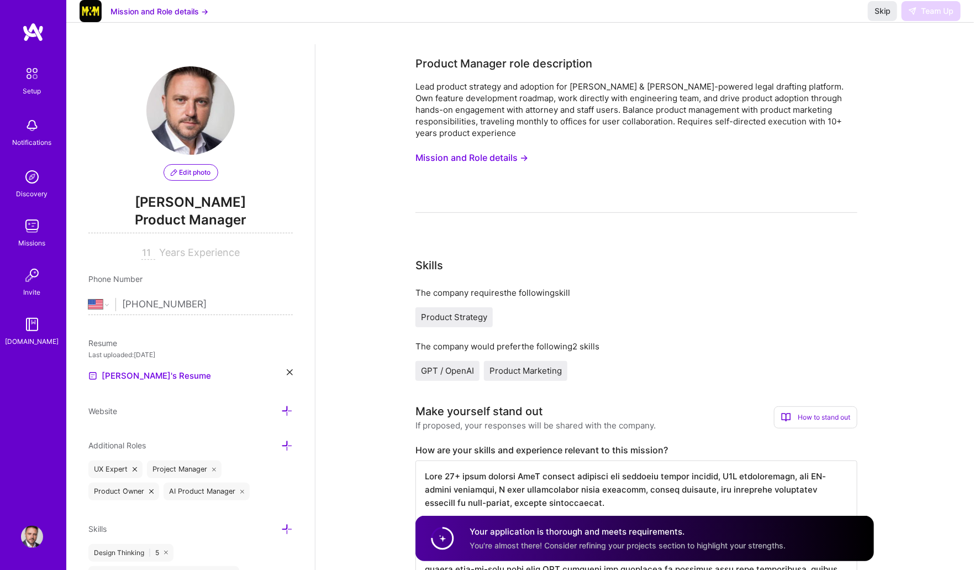
drag, startPoint x: 875, startPoint y: 22, endPoint x: 817, endPoint y: 35, distance: 59.1
click at [875, 17] on span "Skip" at bounding box center [883, 11] width 16 height 11
click at [881, 17] on span "Skip" at bounding box center [883, 11] width 16 height 11
click at [879, 17] on span "Skip" at bounding box center [883, 11] width 16 height 11
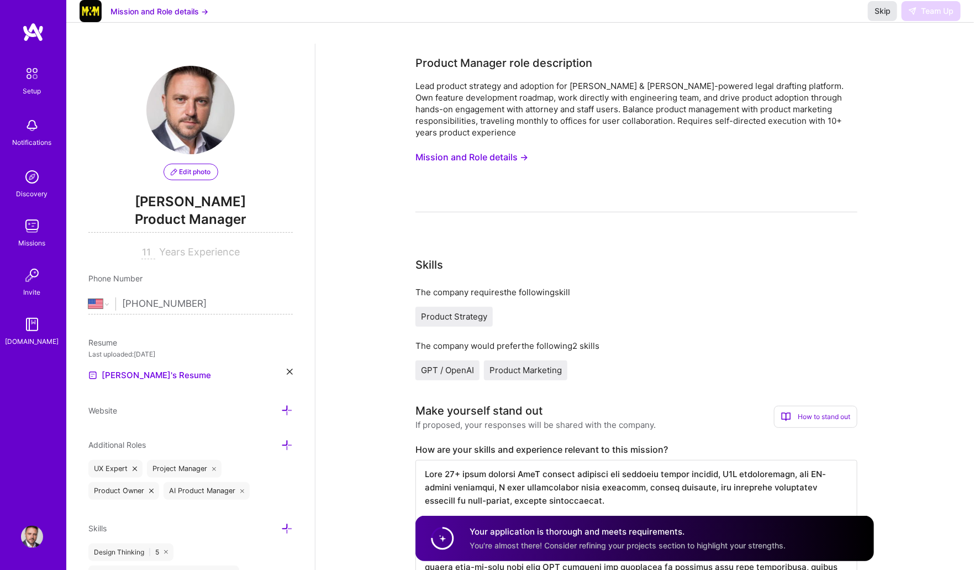
click at [879, 17] on span "Skip" at bounding box center [883, 11] width 16 height 11
drag, startPoint x: 879, startPoint y: 20, endPoint x: 903, endPoint y: 3, distance: 29.6
click at [879, 17] on span "Skip" at bounding box center [883, 11] width 16 height 11
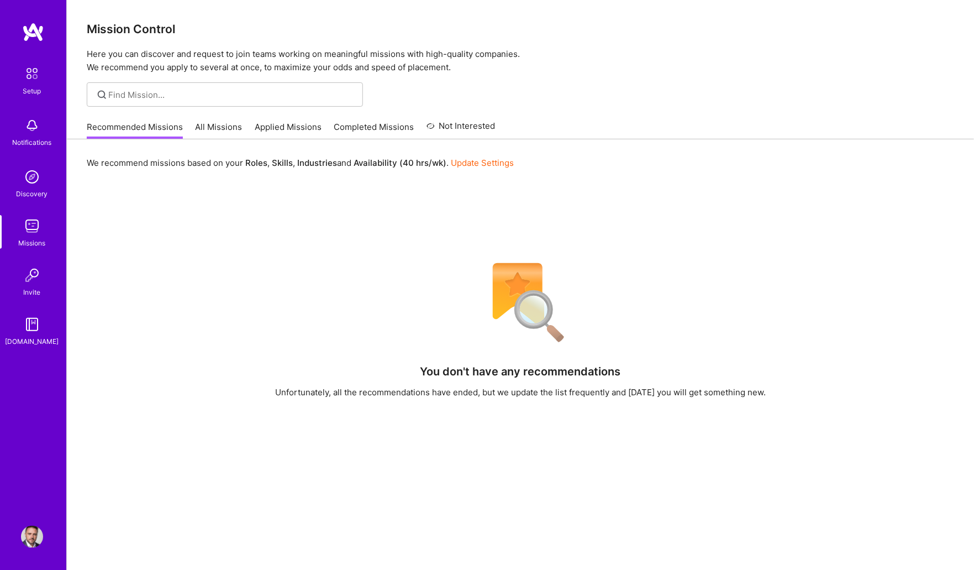
click at [259, 124] on link "Applied Missions" at bounding box center [288, 130] width 67 height 18
